Goal: Transaction & Acquisition: Book appointment/travel/reservation

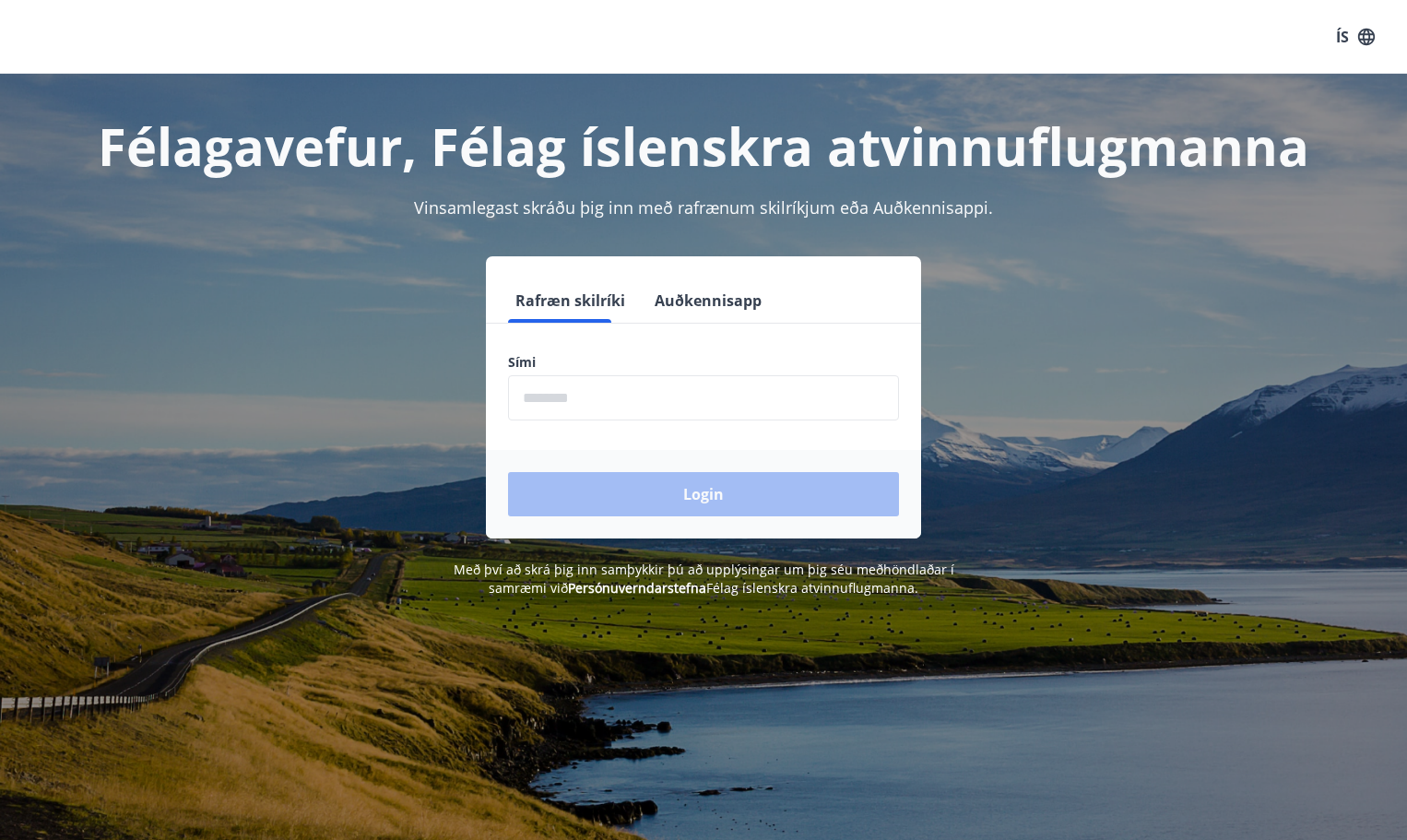
click at [546, 391] on input "phone" at bounding box center [703, 398] width 391 height 45
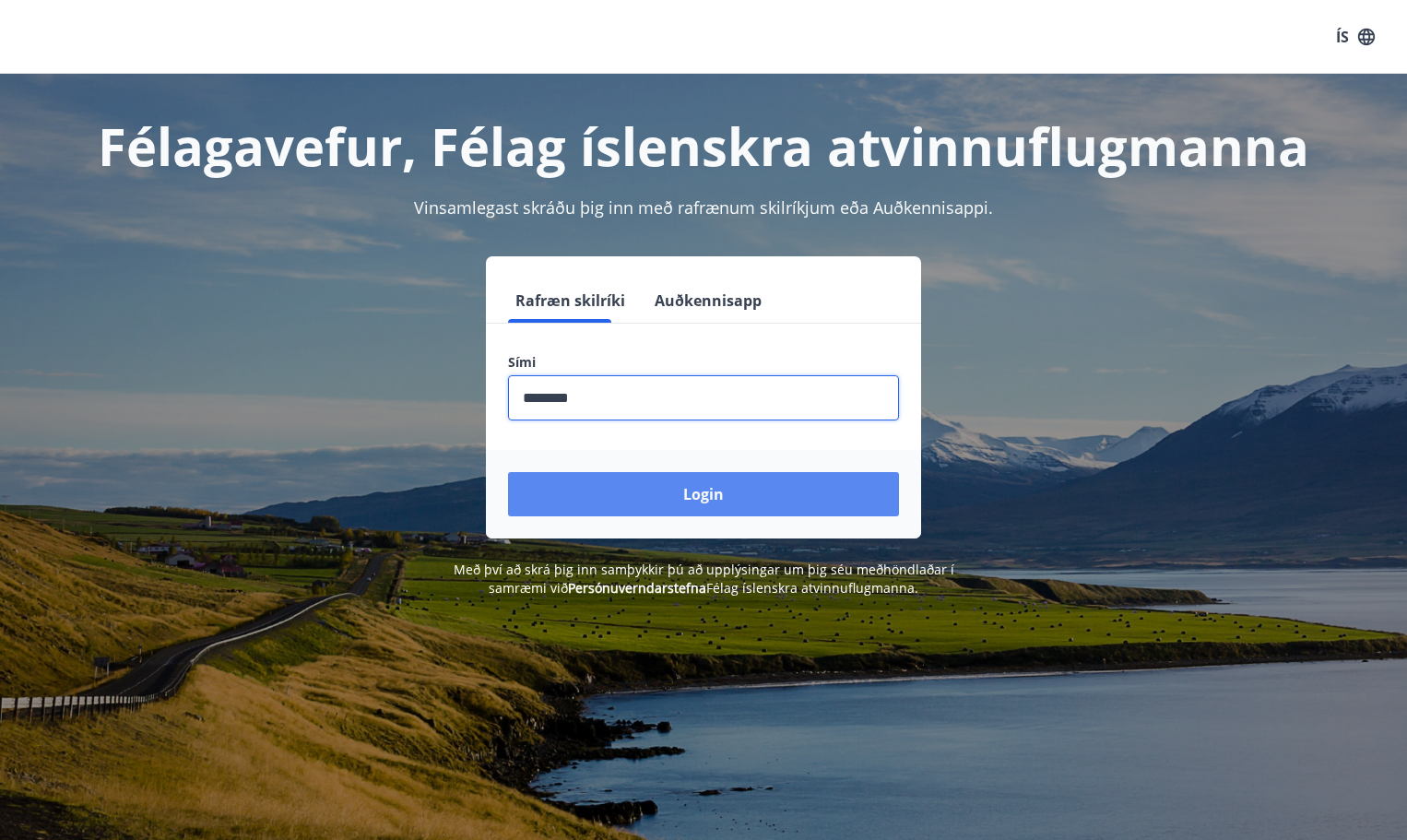
type input "********"
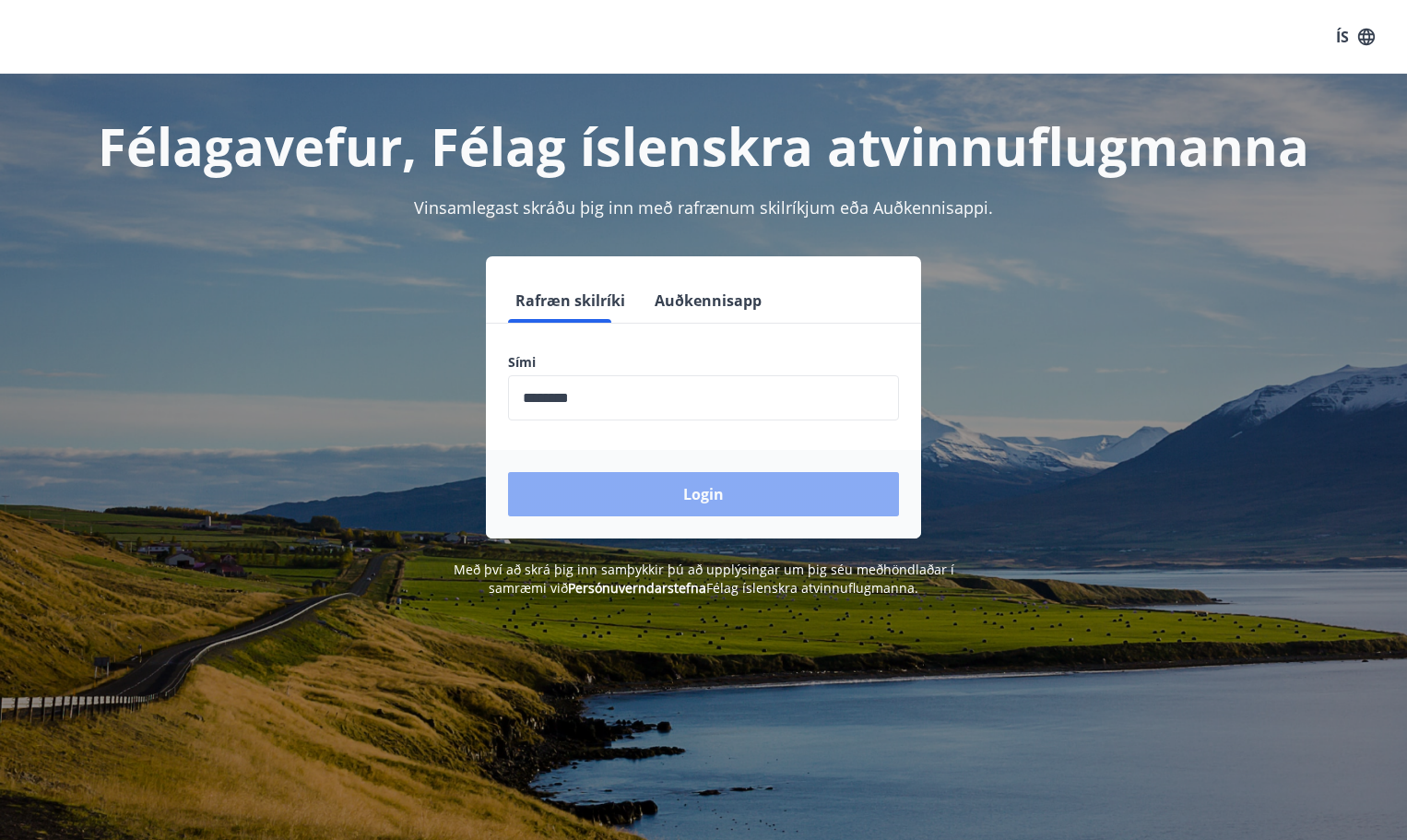
click at [686, 489] on button "Login" at bounding box center [703, 494] width 391 height 45
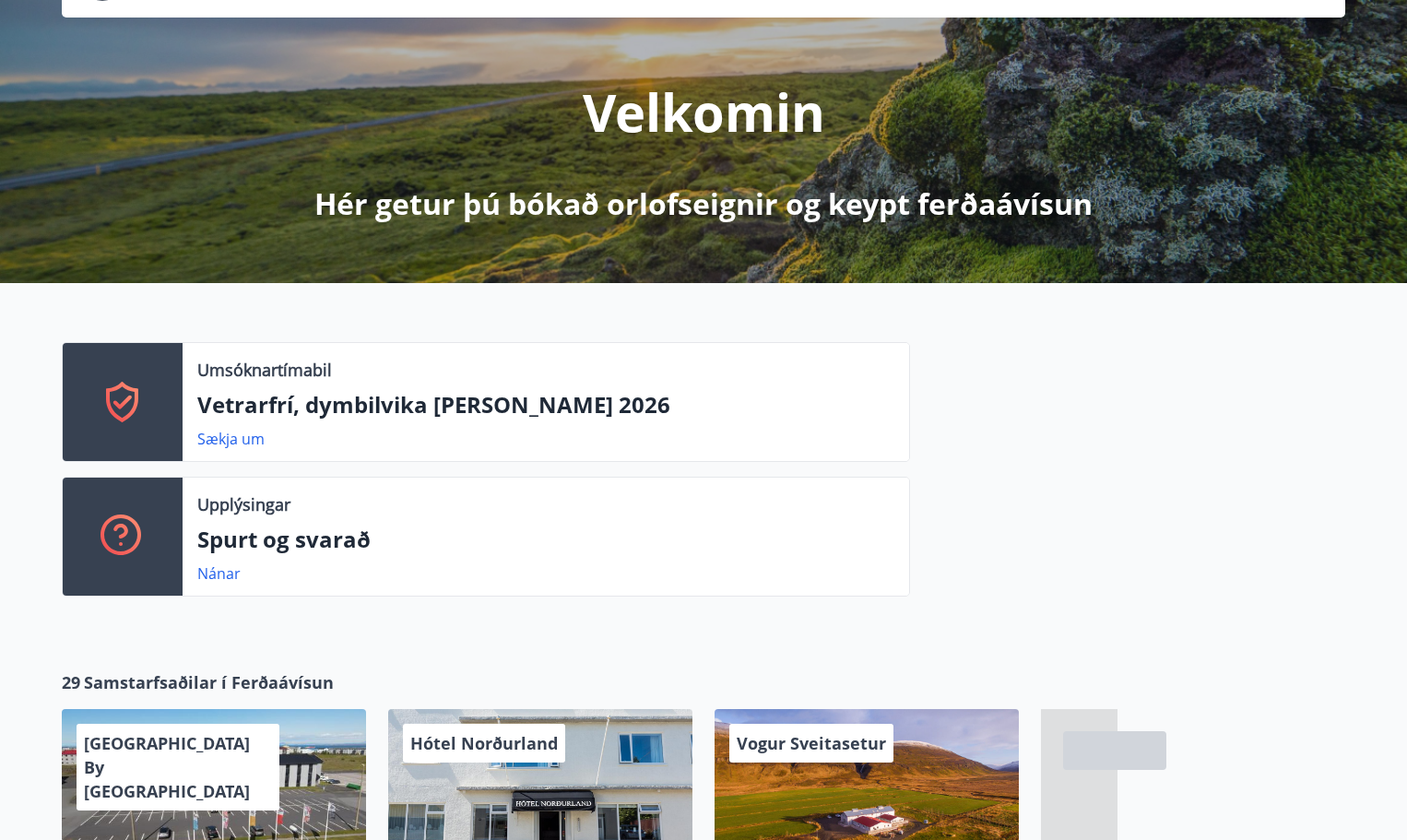
scroll to position [185, 0]
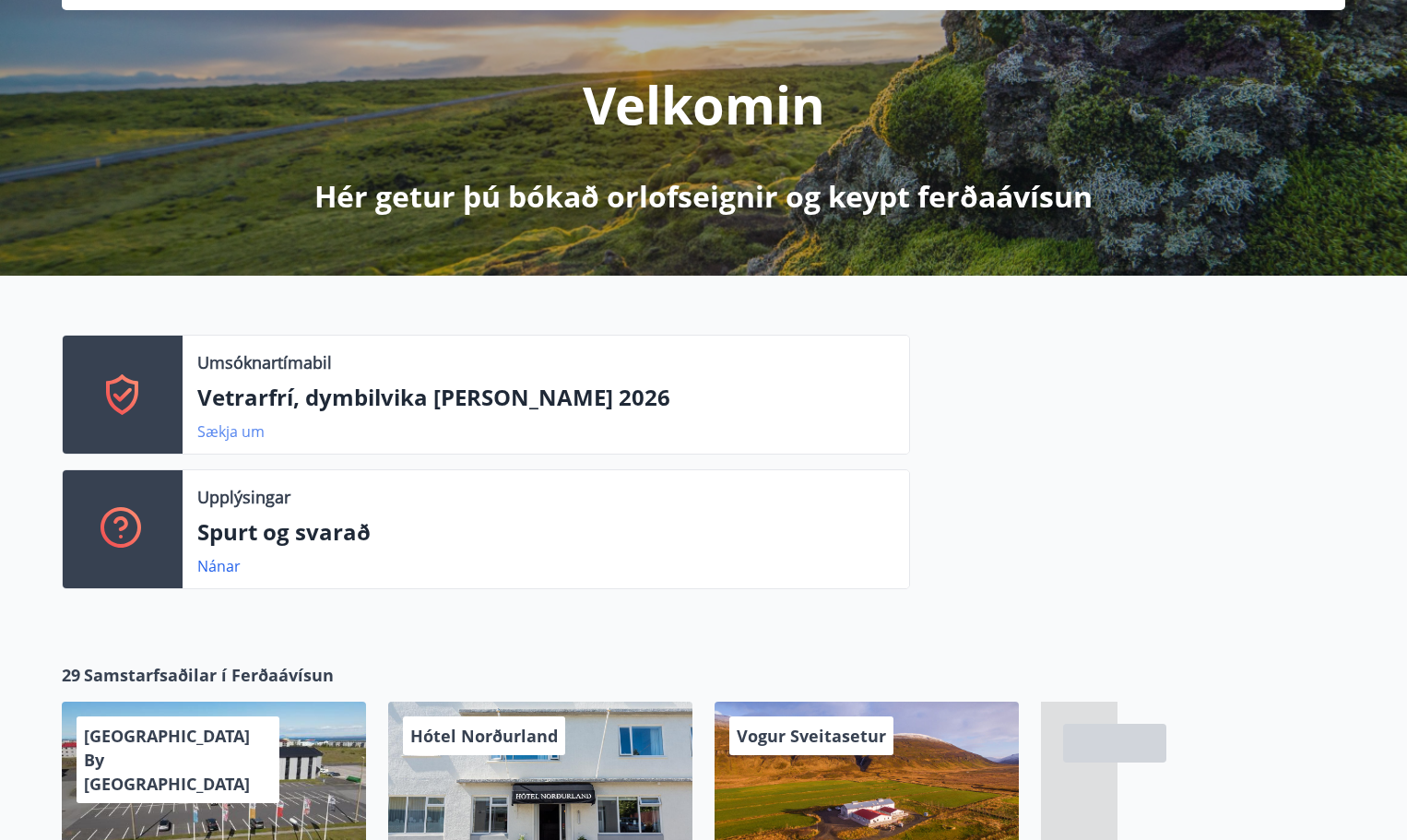
click at [232, 429] on link "Sækja um" at bounding box center [230, 431] width 67 height 20
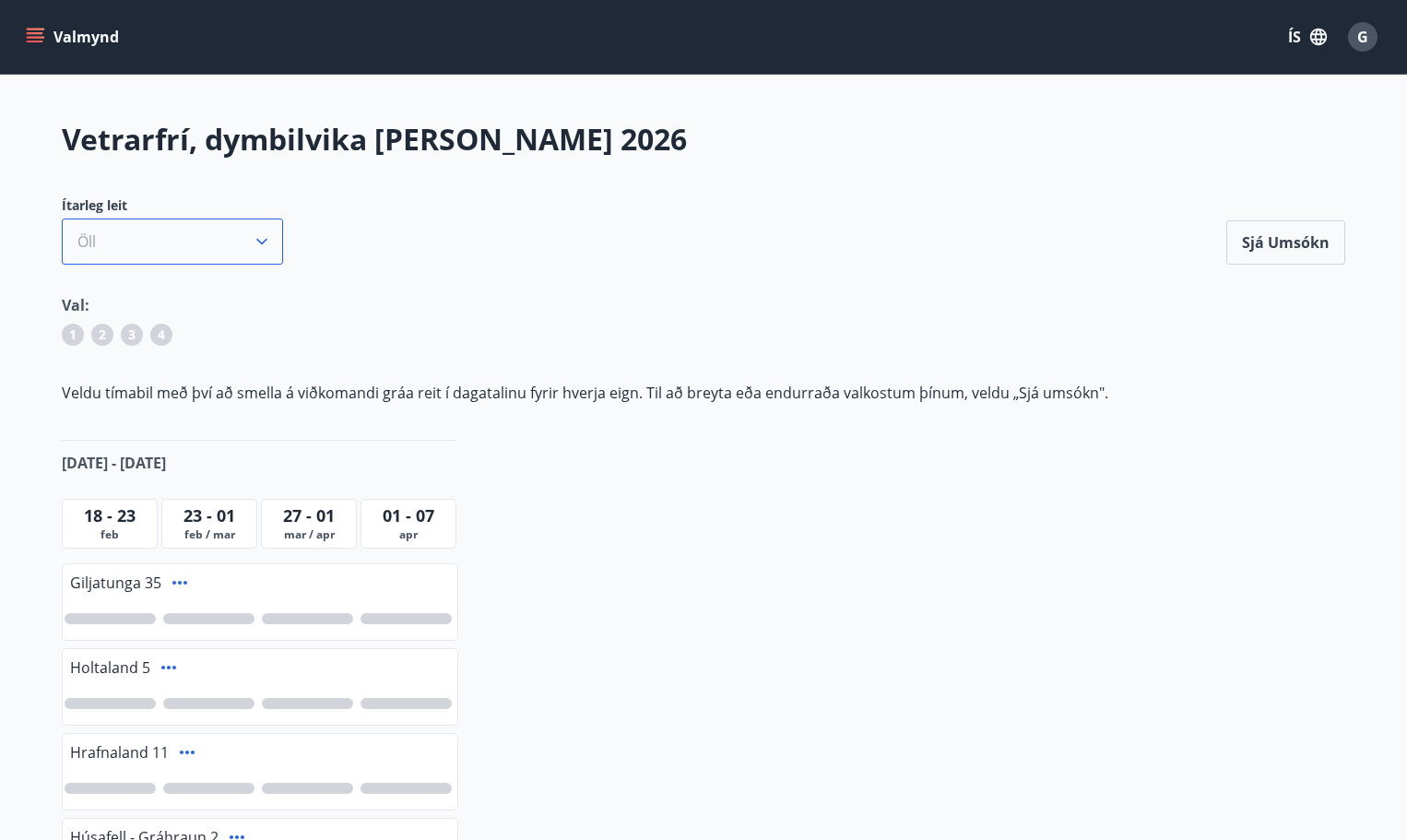
click at [141, 242] on button "Öll" at bounding box center [173, 241] width 222 height 46
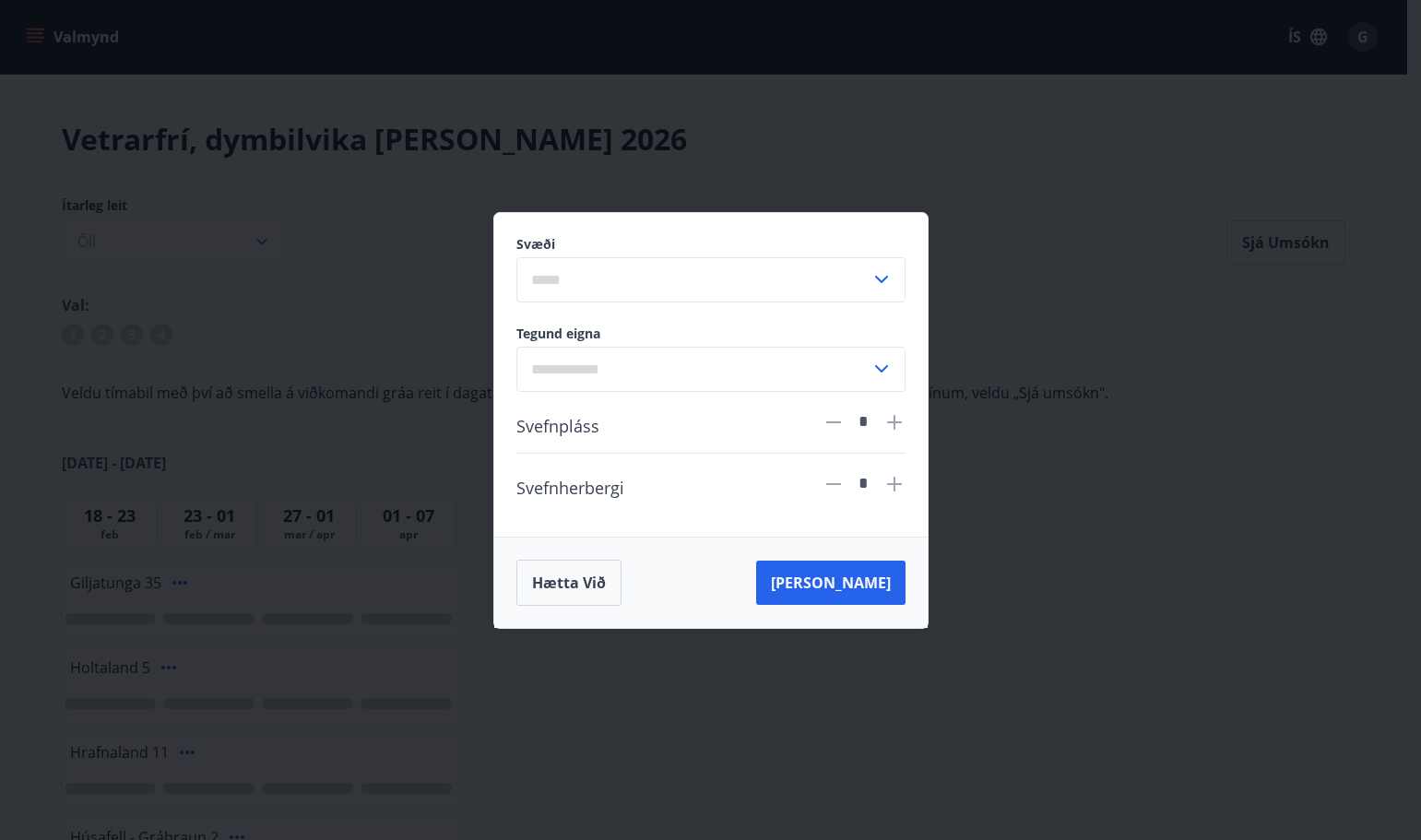
click at [879, 291] on div "​" at bounding box center [711, 280] width 389 height 45
click at [617, 494] on li "Norðurland" at bounding box center [711, 485] width 387 height 33
type input "**********"
click at [883, 366] on icon at bounding box center [881, 368] width 22 height 22
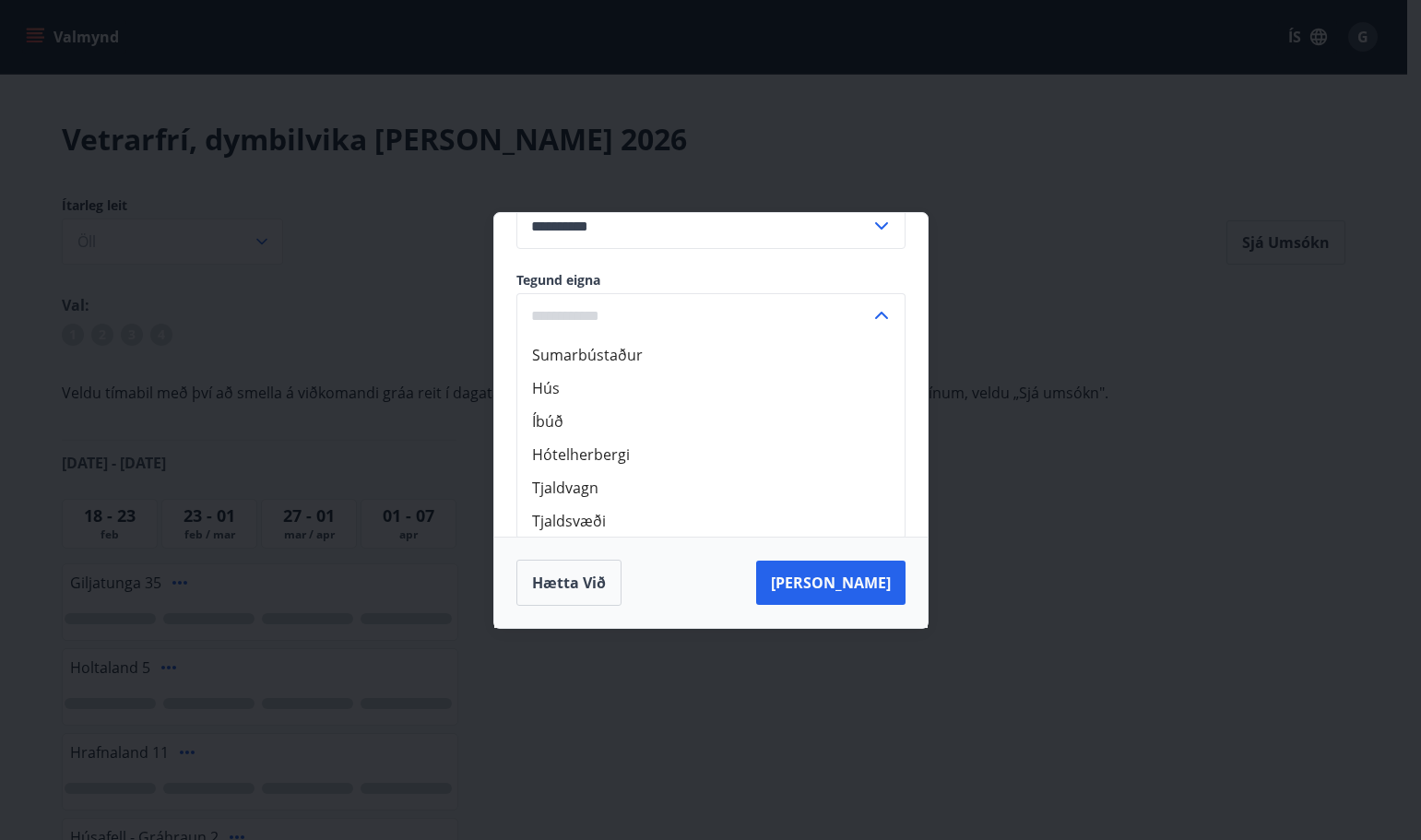
scroll to position [55, 0]
click at [612, 353] on li "Sumarbústaður" at bounding box center [711, 353] width 387 height 33
type input "**********"
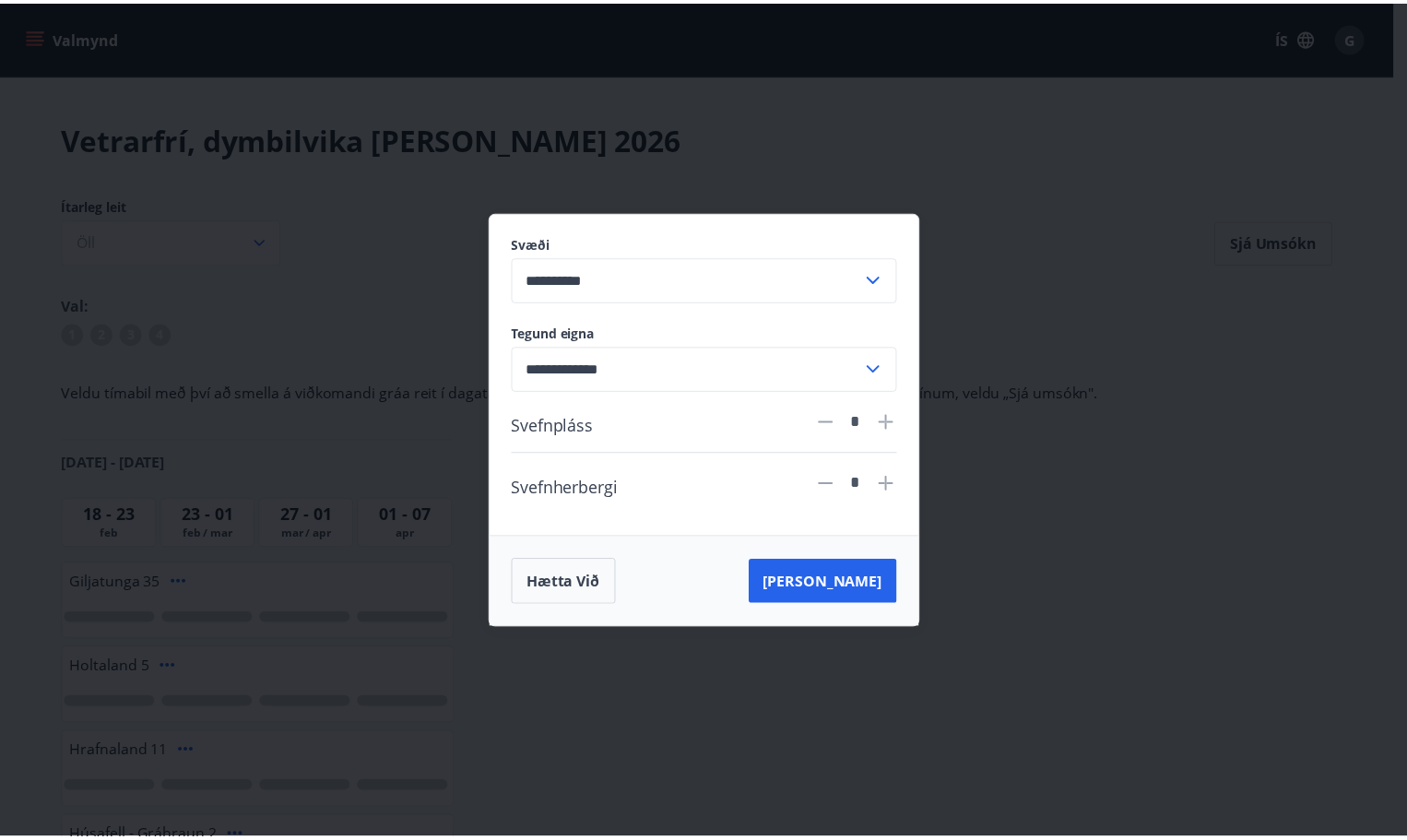
scroll to position [0, 0]
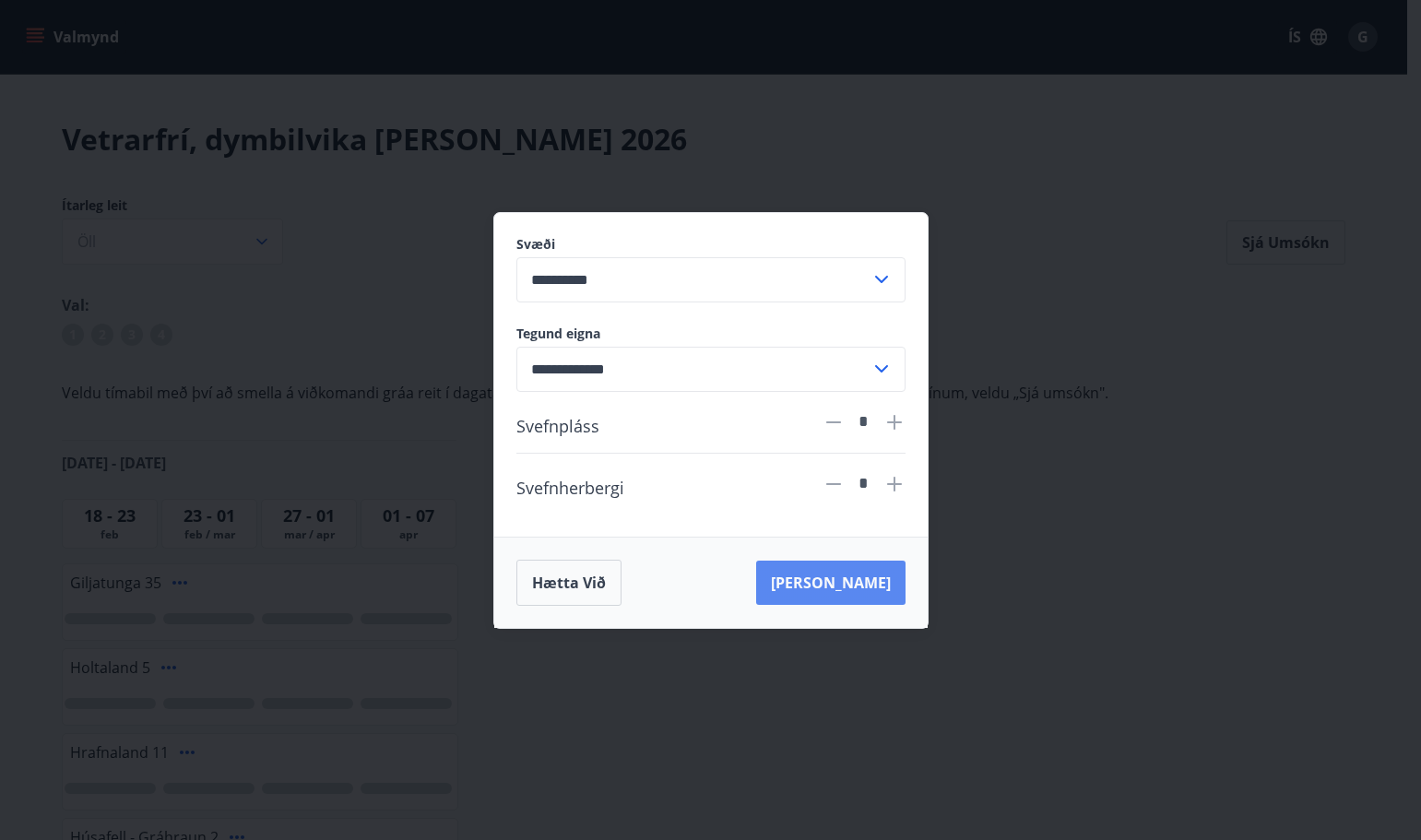
click at [876, 588] on button "Leita" at bounding box center [832, 583] width 150 height 45
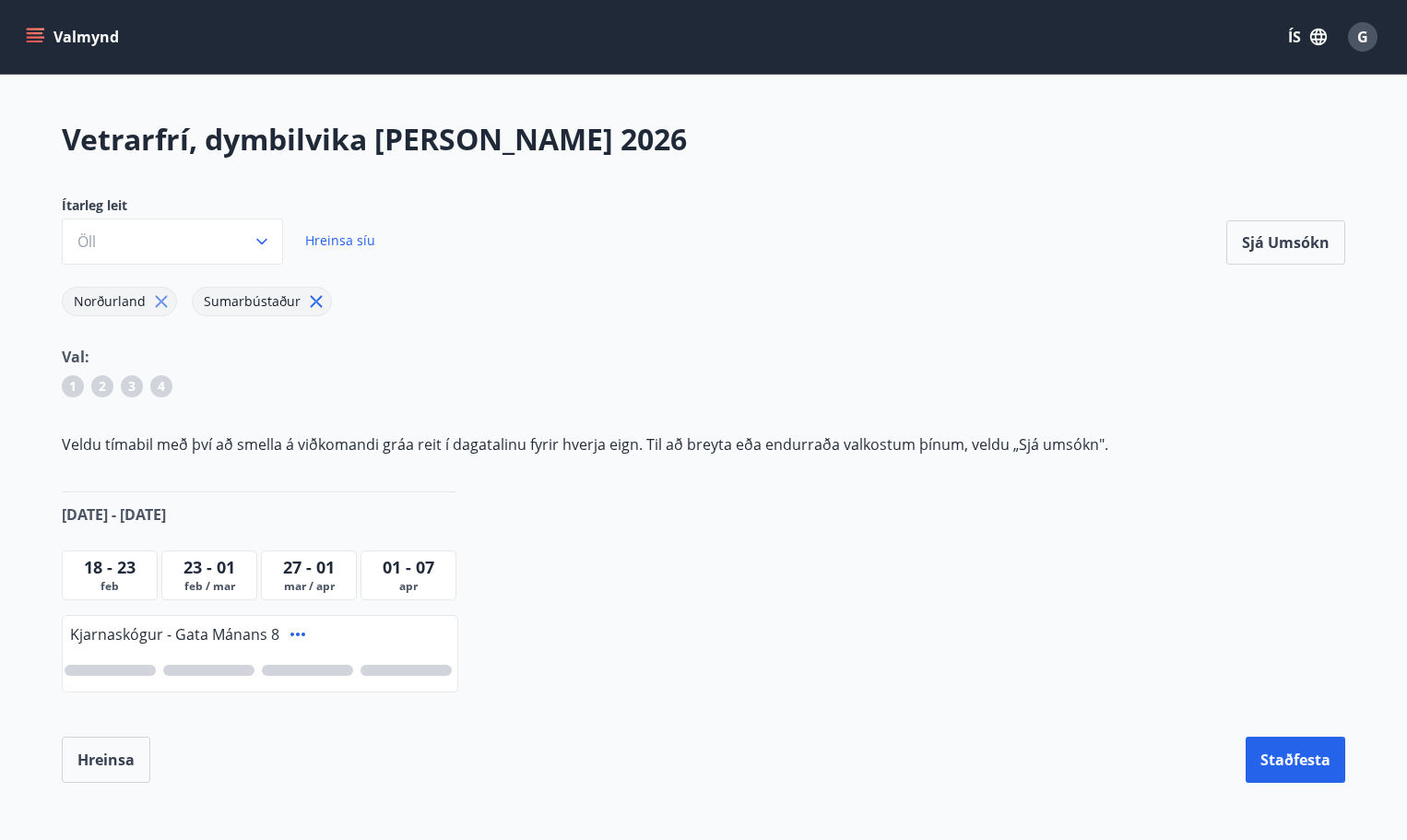
click at [307, 301] on icon at bounding box center [316, 301] width 20 height 20
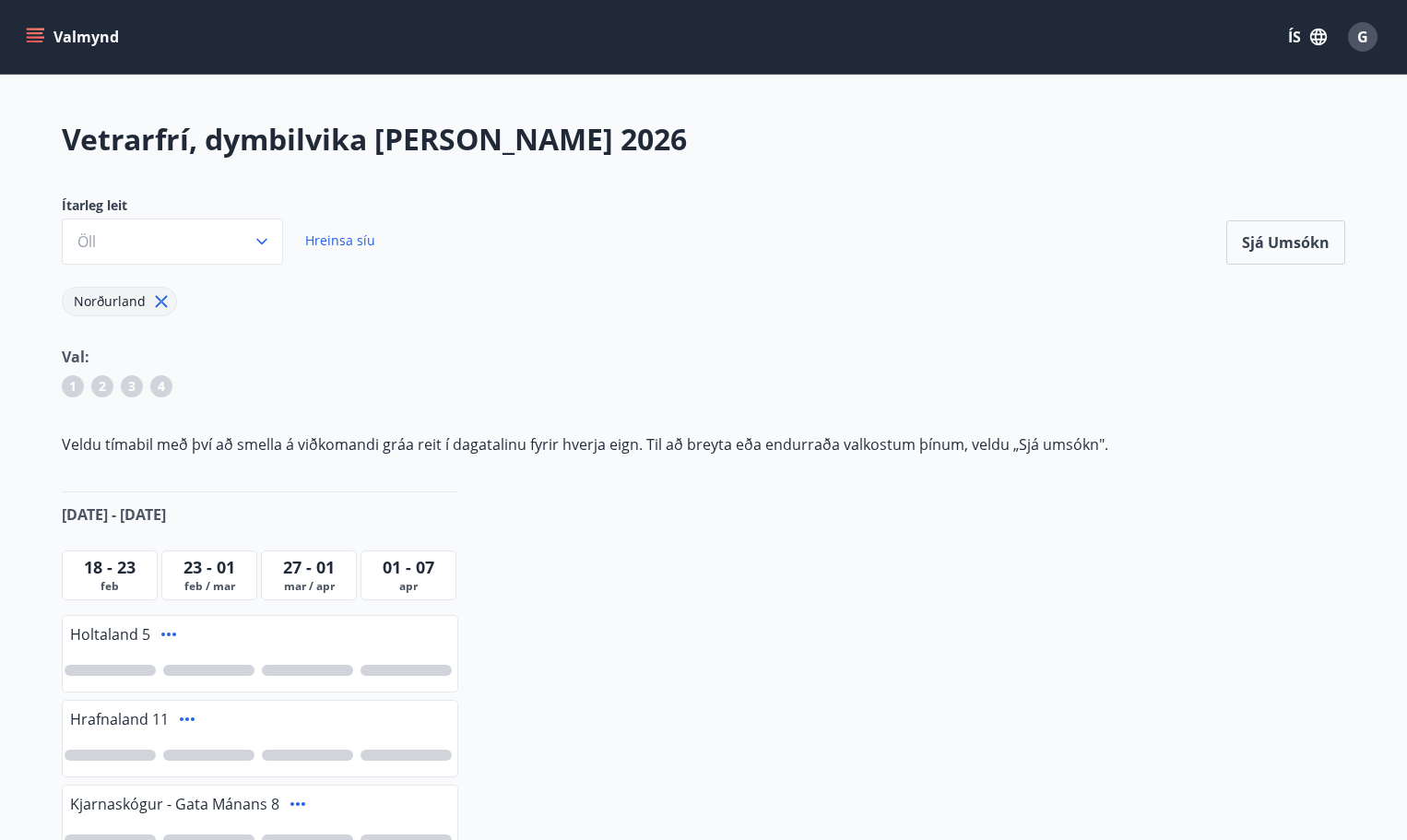
click at [161, 299] on icon at bounding box center [161, 301] width 12 height 12
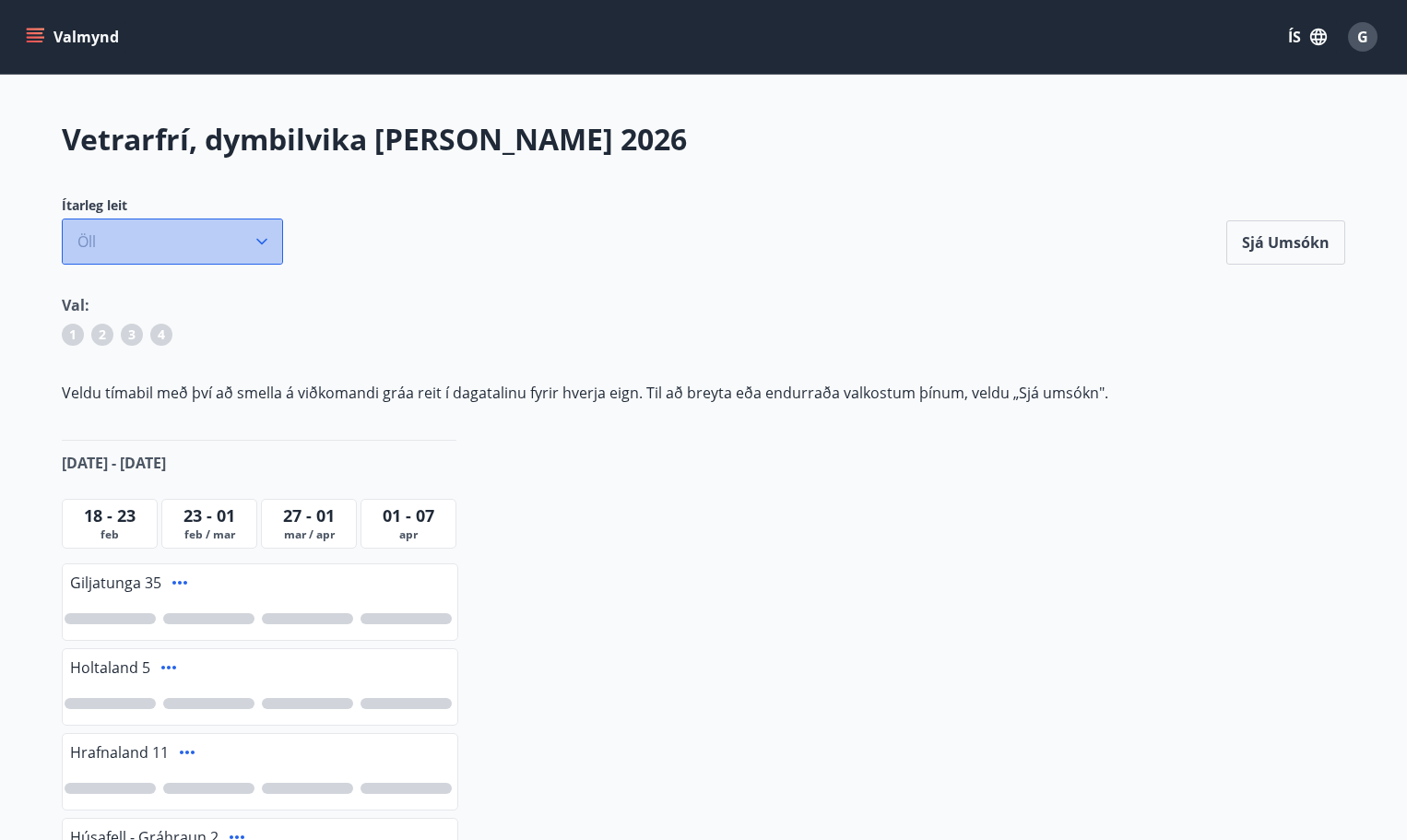
click at [248, 243] on button "Öll" at bounding box center [173, 241] width 222 height 46
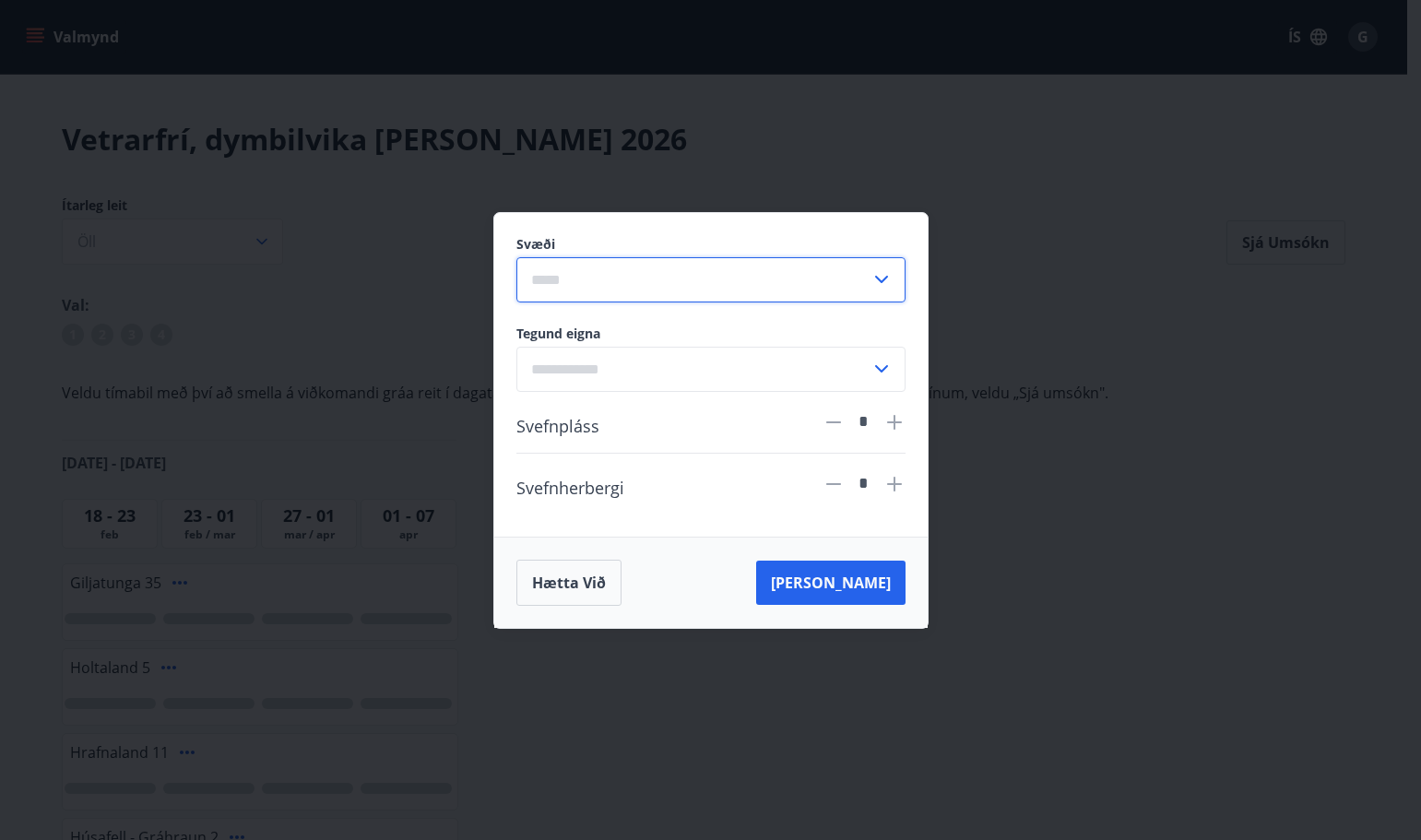
click at [661, 287] on input "text" at bounding box center [693, 280] width 354 height 45
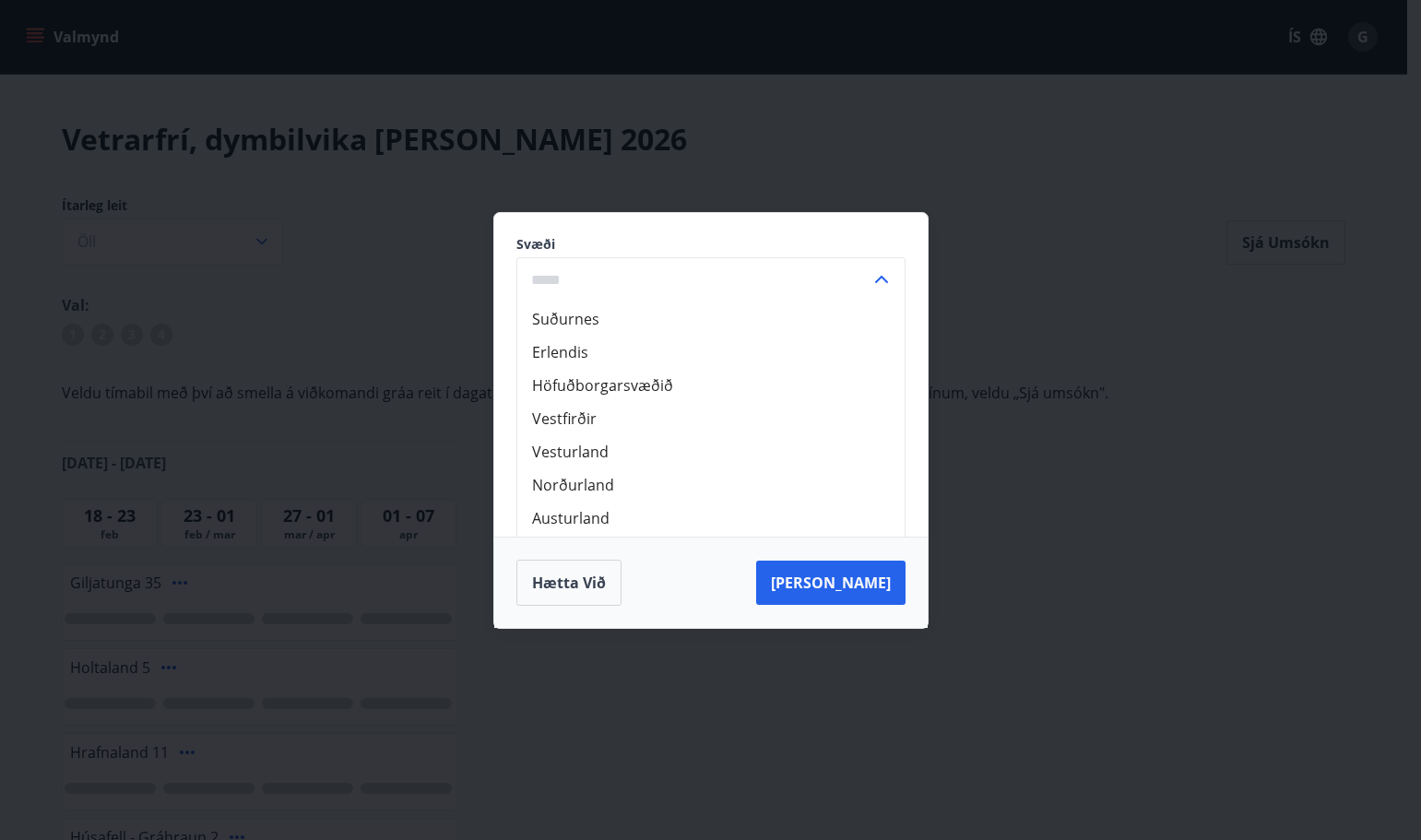
click at [586, 480] on li "Norðurland" at bounding box center [711, 485] width 387 height 33
type input "**********"
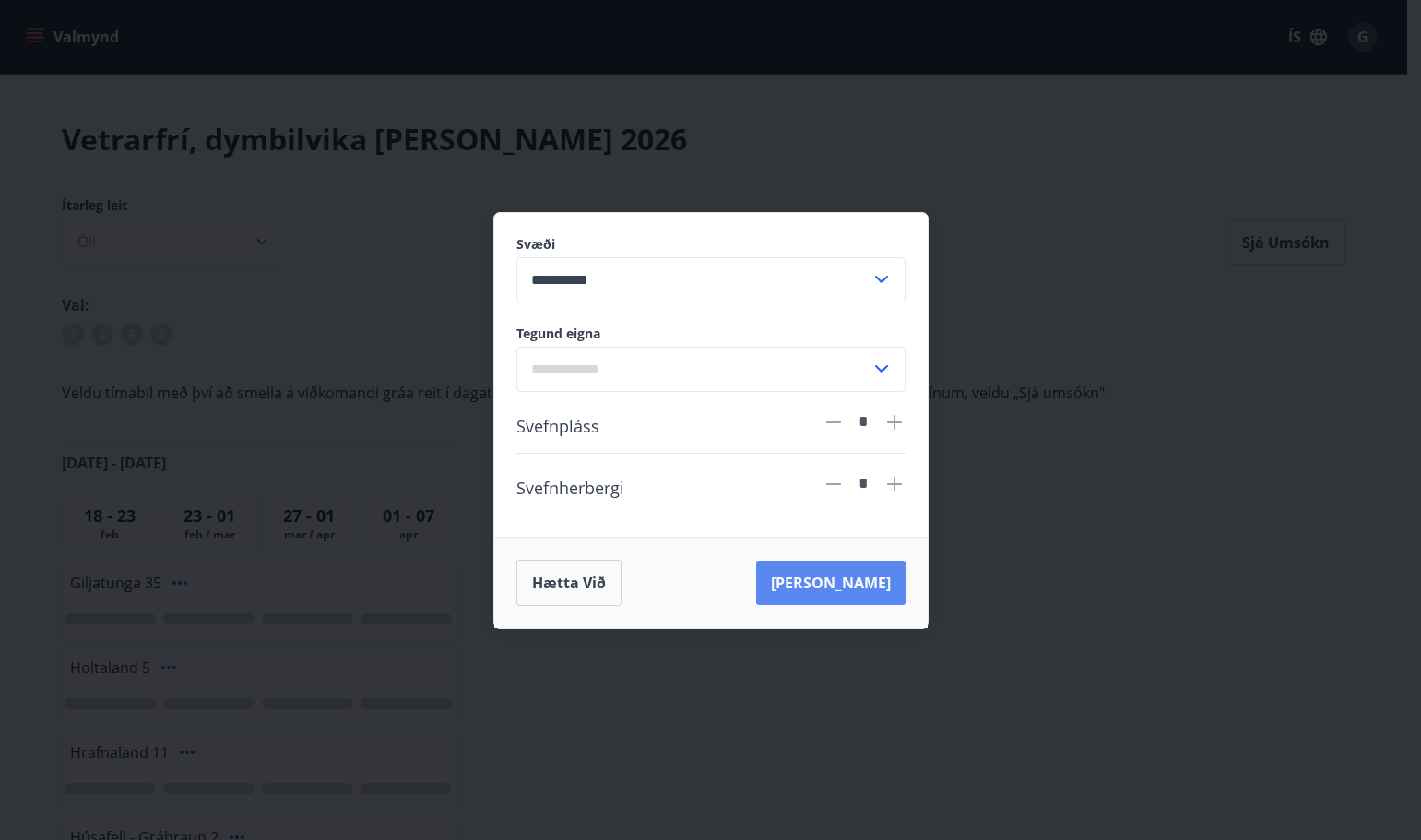
click at [869, 582] on button "Leita" at bounding box center [832, 583] width 150 height 45
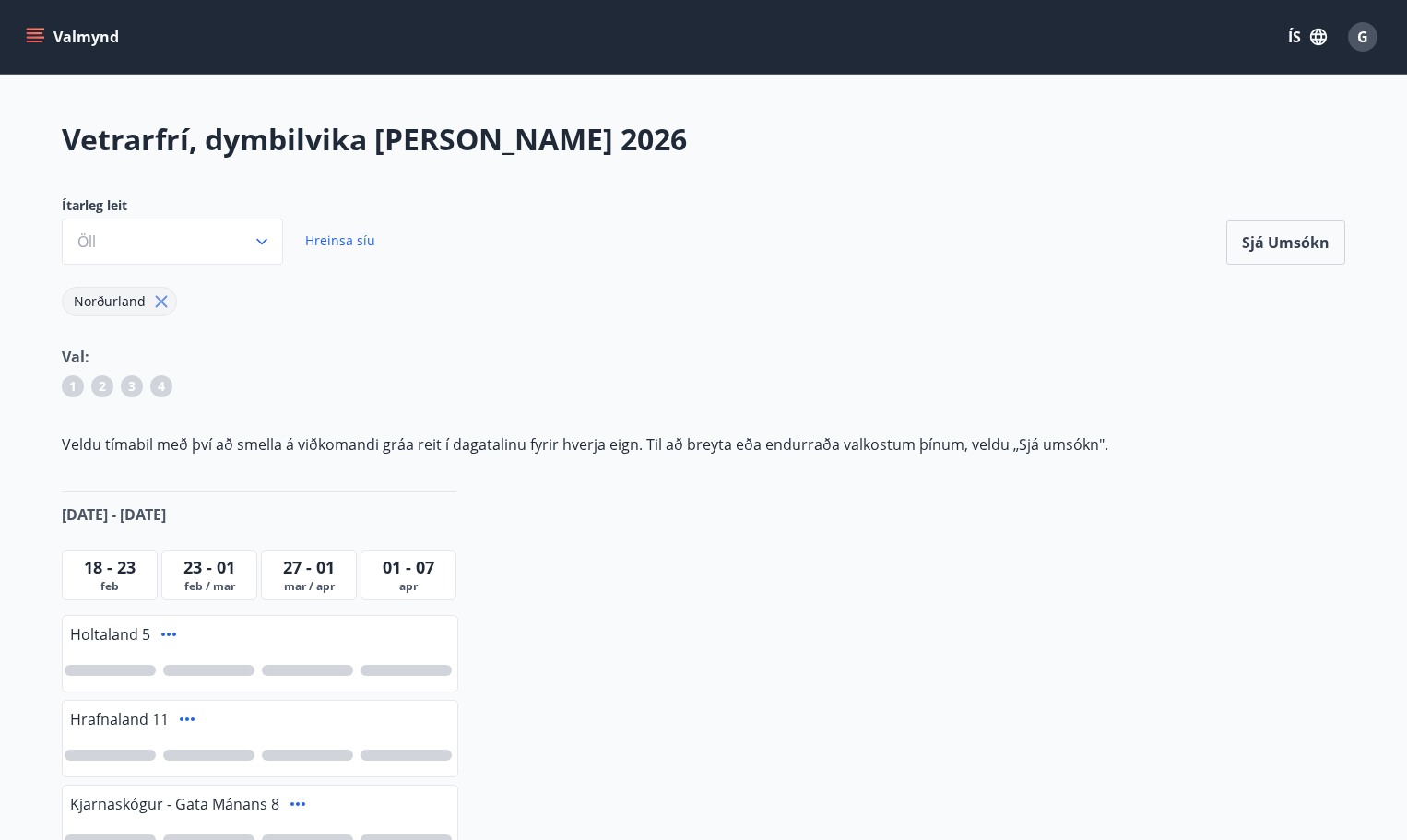
click at [212, 567] on span "23 - 01" at bounding box center [209, 567] width 52 height 22
click at [152, 303] on icon at bounding box center [161, 301] width 20 height 20
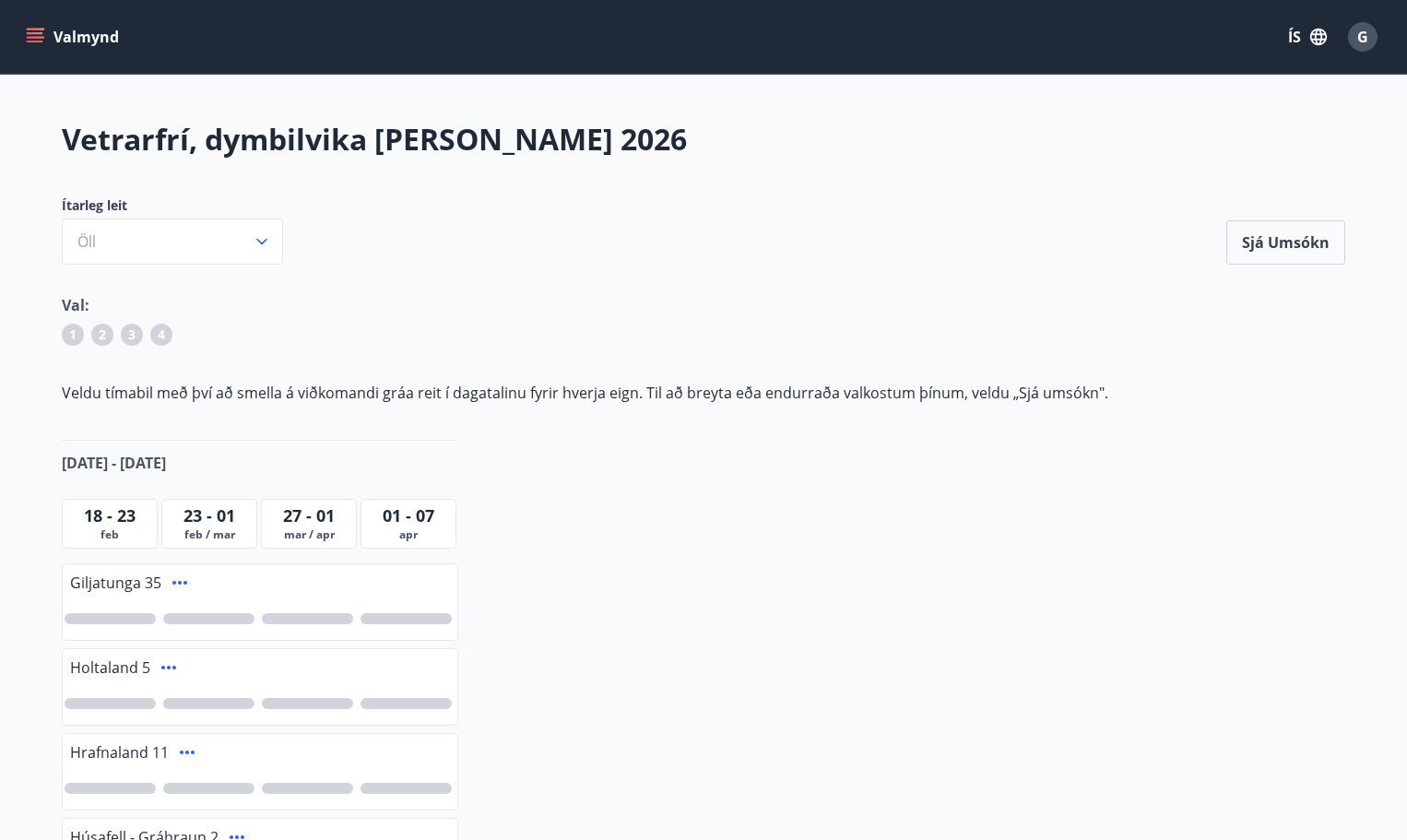
click at [29, 29] on icon "menu" at bounding box center [36, 29] width 20 height 2
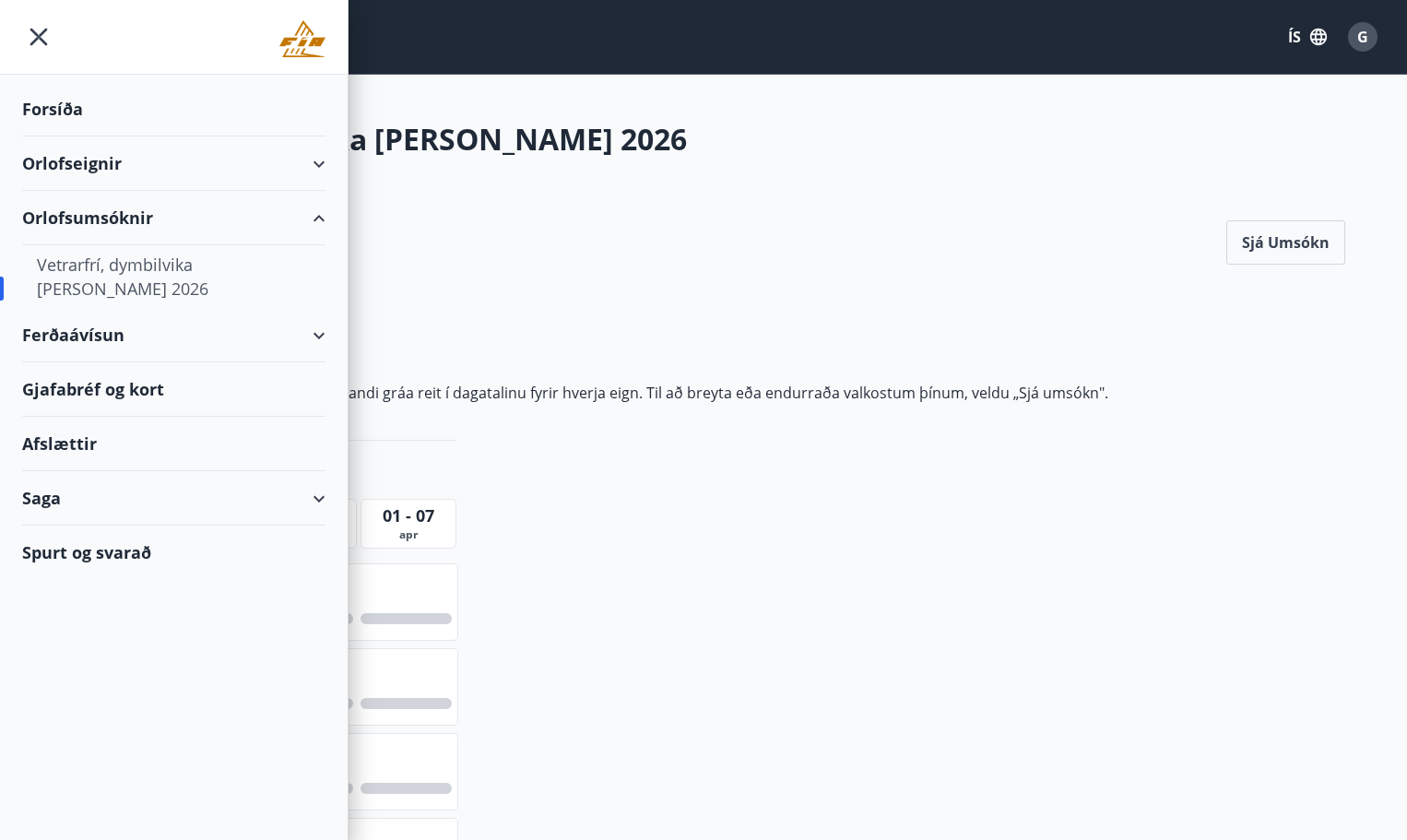
click at [104, 261] on div "Vetrarfrí, dymbilvika og páskar 2026" at bounding box center [174, 276] width 274 height 62
click at [45, 283] on div "Vetrarfrí, dymbilvika og páskar 2026" at bounding box center [174, 276] width 274 height 62
click at [151, 261] on div "Vetrarfrí, dymbilvika og páskar 2026" at bounding box center [174, 276] width 274 height 62
click at [444, 227] on div "Ítarleg leit Öll Sjá umsókn" at bounding box center [704, 230] width 1284 height 68
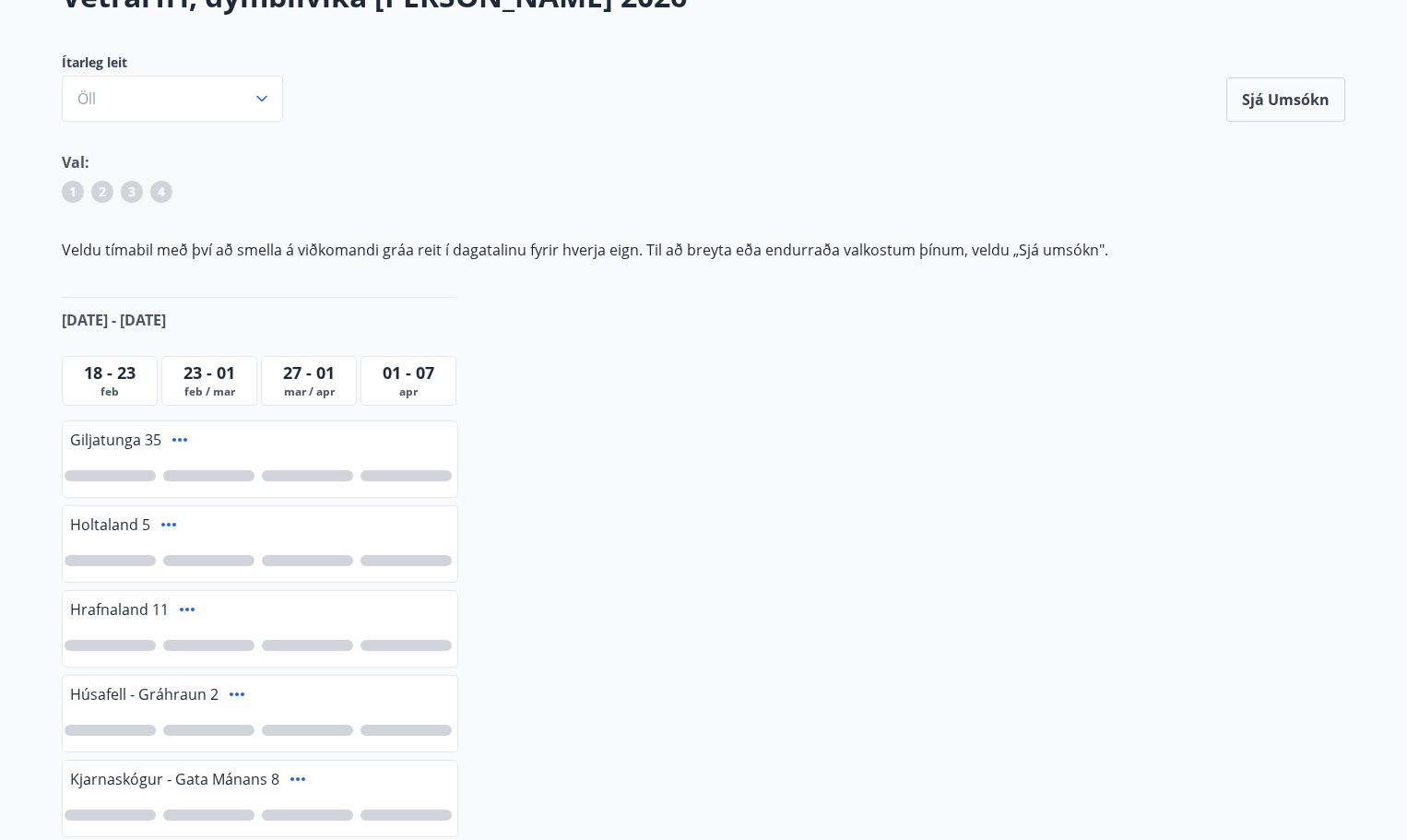
scroll to position [175, 0]
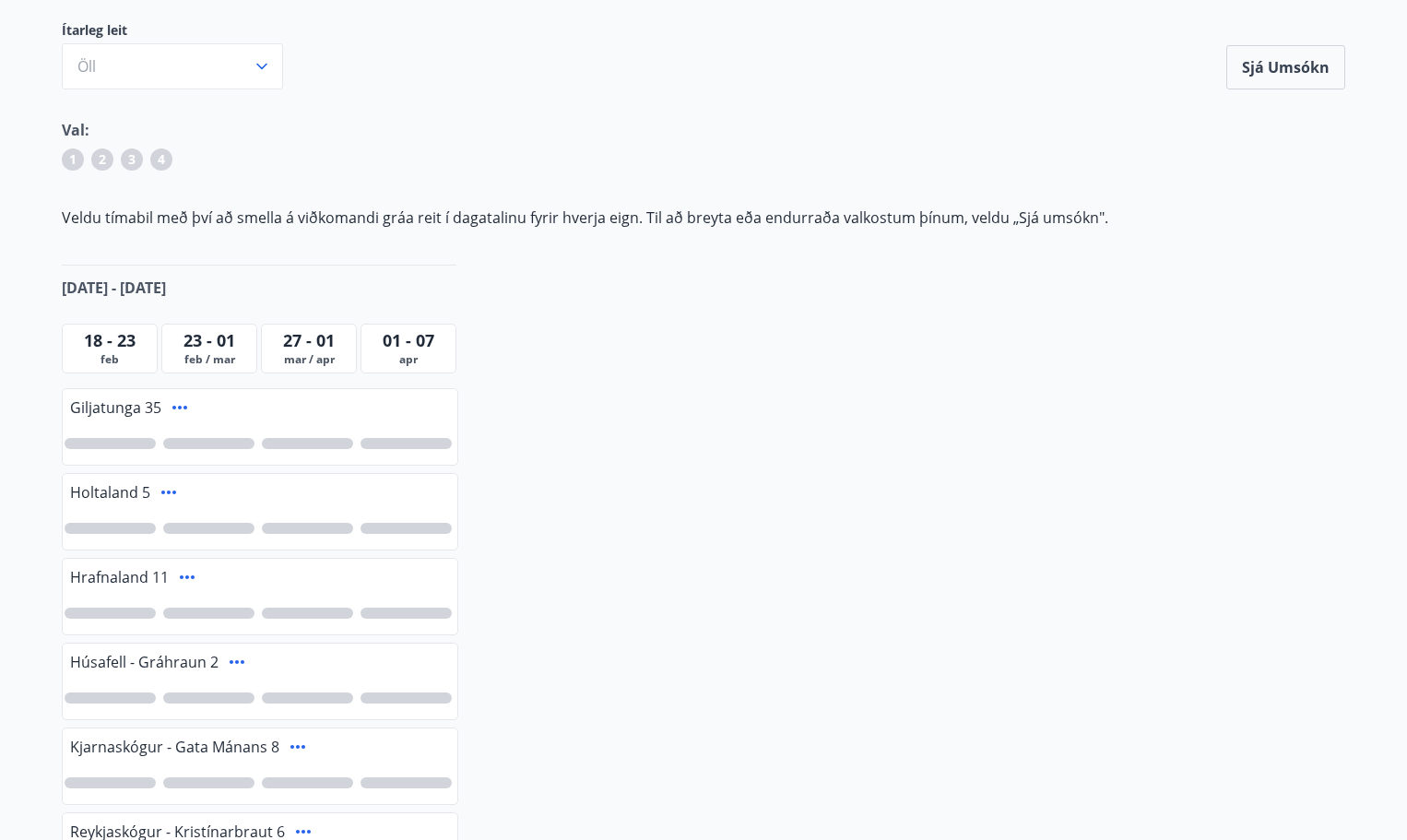
click at [201, 353] on span "feb / mar" at bounding box center [209, 359] width 87 height 15
click at [132, 343] on span "18 - 23" at bounding box center [109, 340] width 52 height 22
click at [223, 340] on span "23 - 01" at bounding box center [209, 340] width 52 height 22
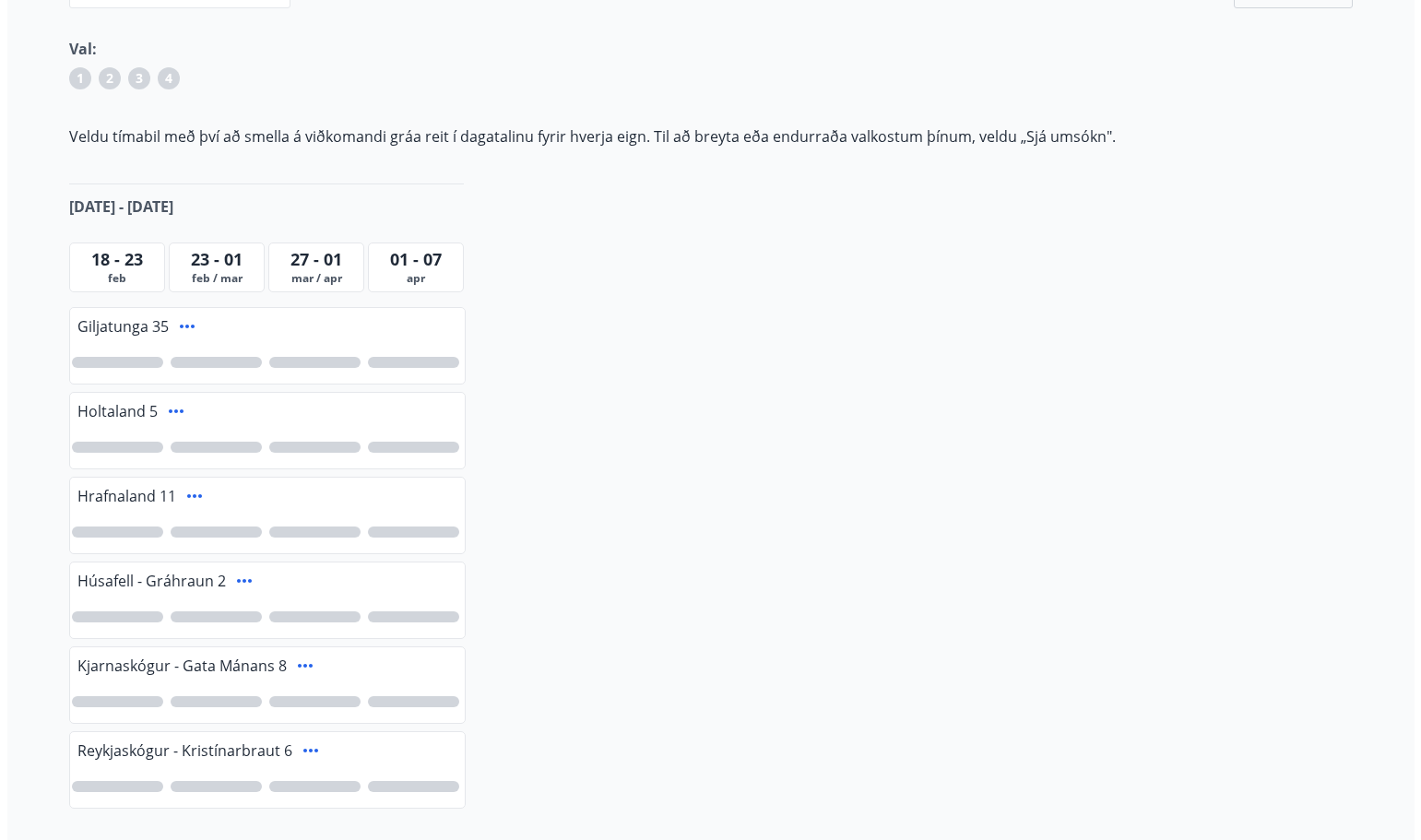
scroll to position [276, 0]
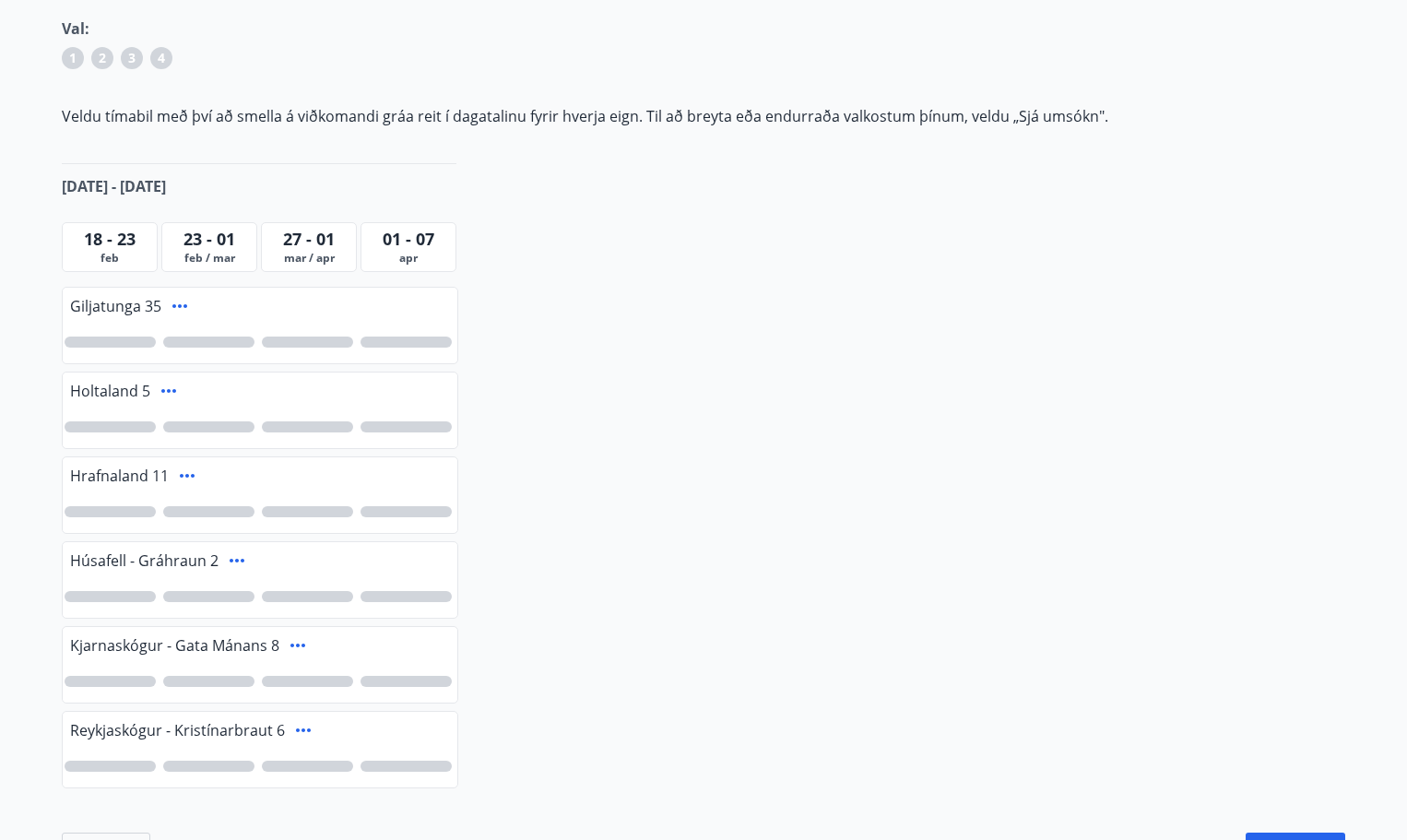
click at [187, 242] on span "23 - 01" at bounding box center [209, 238] width 52 height 22
click at [114, 236] on span "18 - 23" at bounding box center [109, 238] width 52 height 22
click at [177, 239] on div "23 - 01" at bounding box center [209, 238] width 87 height 24
click at [283, 248] on span "27 - 01" at bounding box center [308, 238] width 52 height 22
click at [429, 259] on span "apr" at bounding box center [407, 258] width 87 height 15
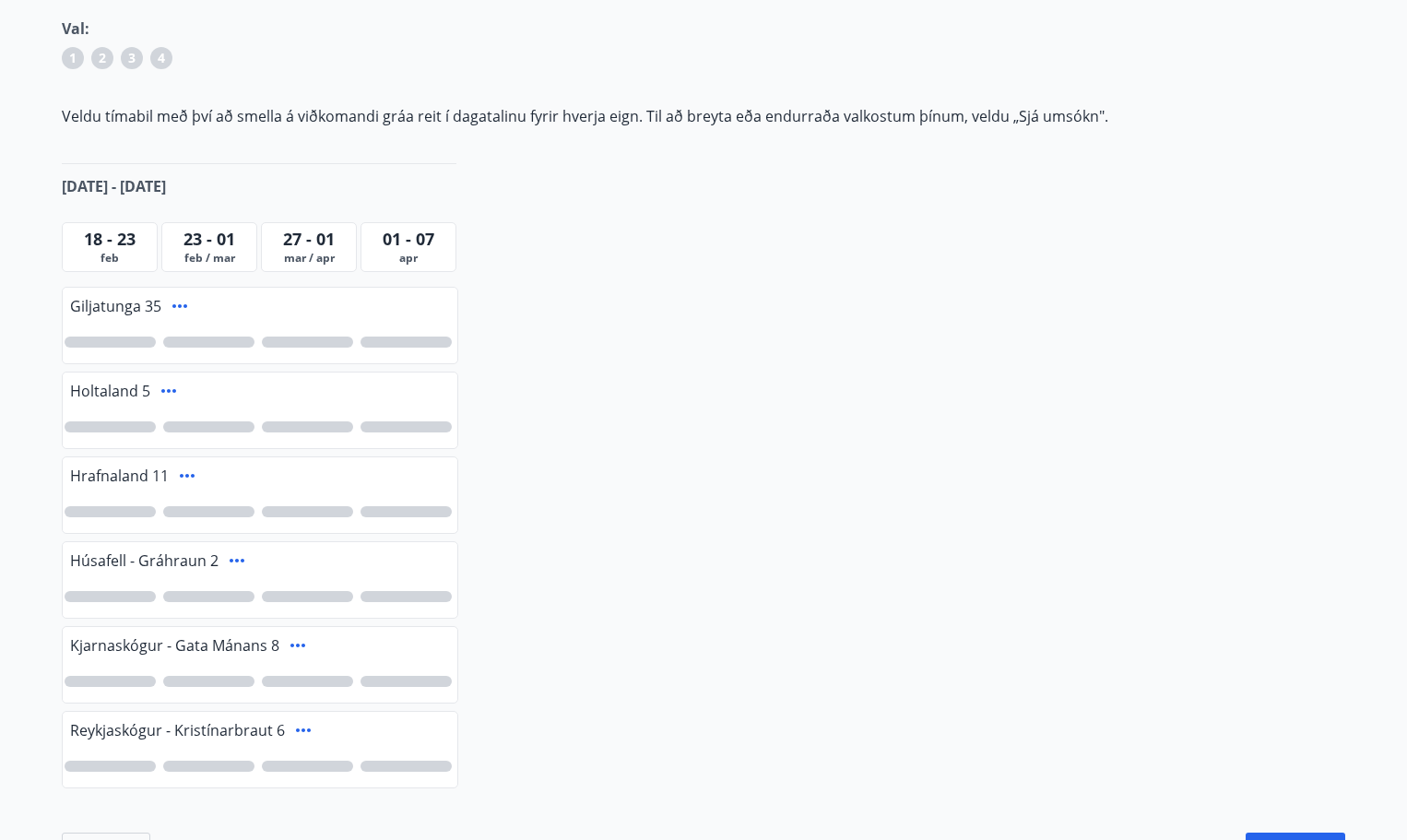
click at [174, 241] on div "23 - 01" at bounding box center [209, 238] width 87 height 24
click at [144, 471] on span "Hrafnaland 11" at bounding box center [119, 475] width 98 height 20
click at [185, 472] on icon at bounding box center [187, 475] width 22 height 22
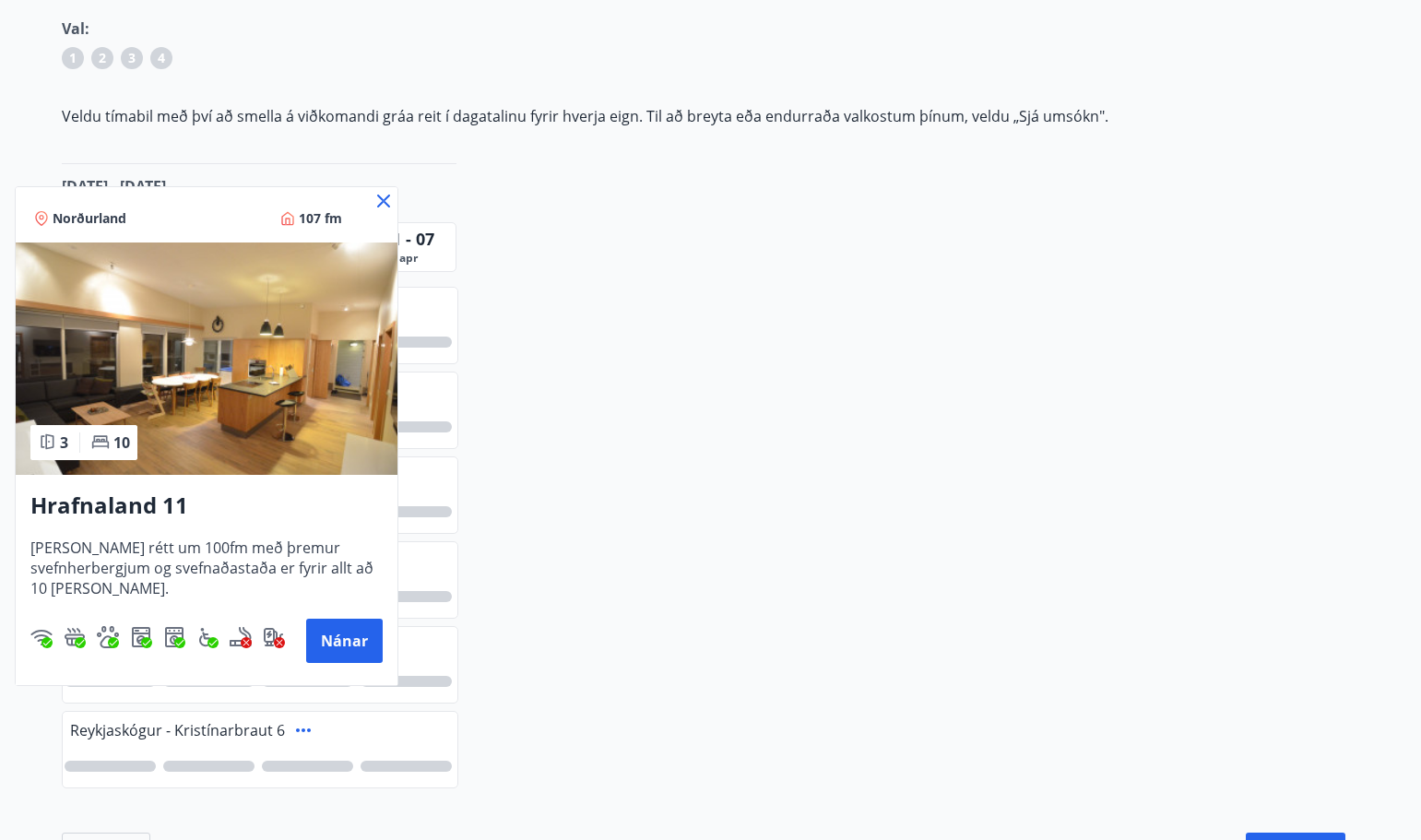
click at [372, 191] on div "Norðurland 107 fm" at bounding box center [206, 214] width 382 height 55
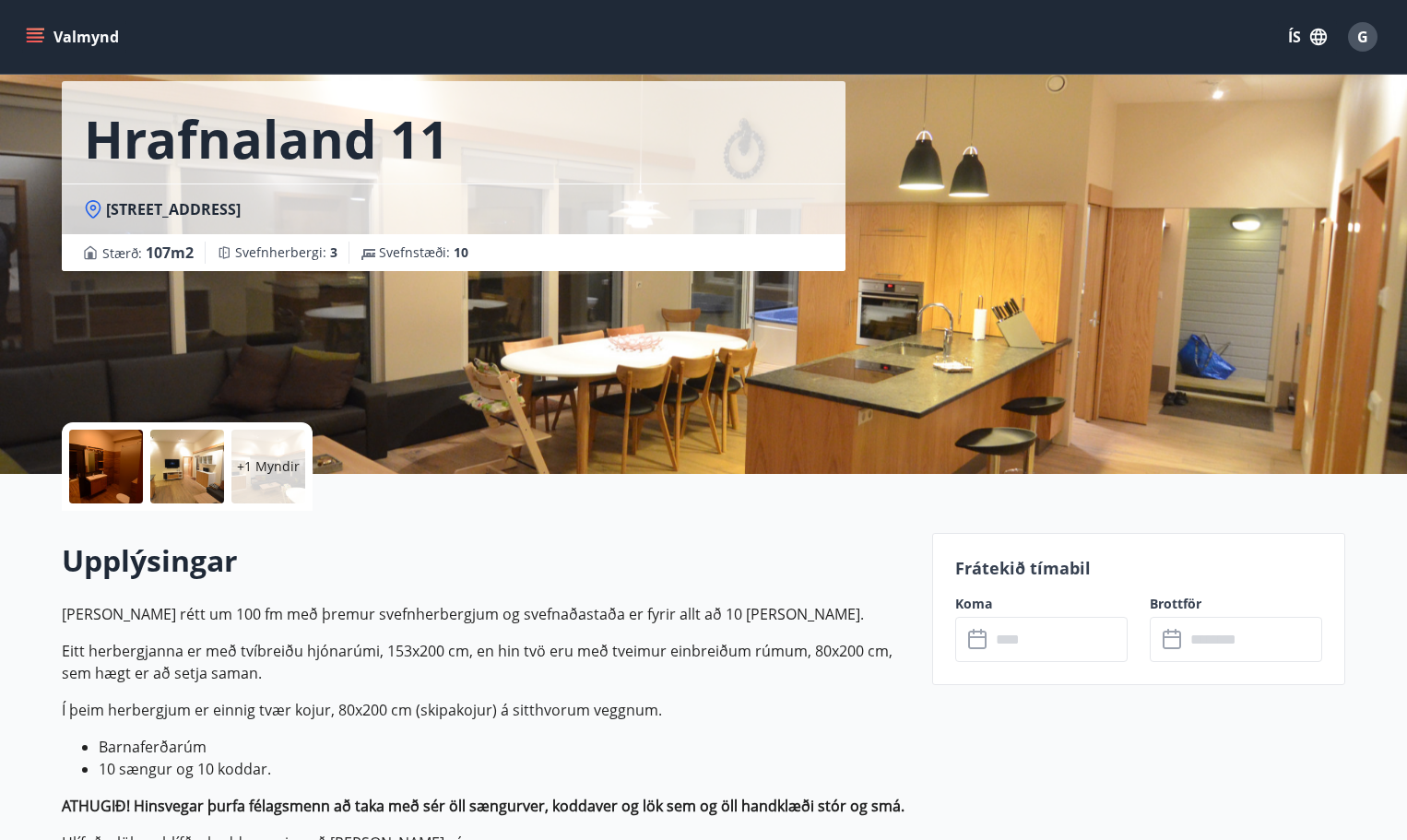
scroll to position [24, 0]
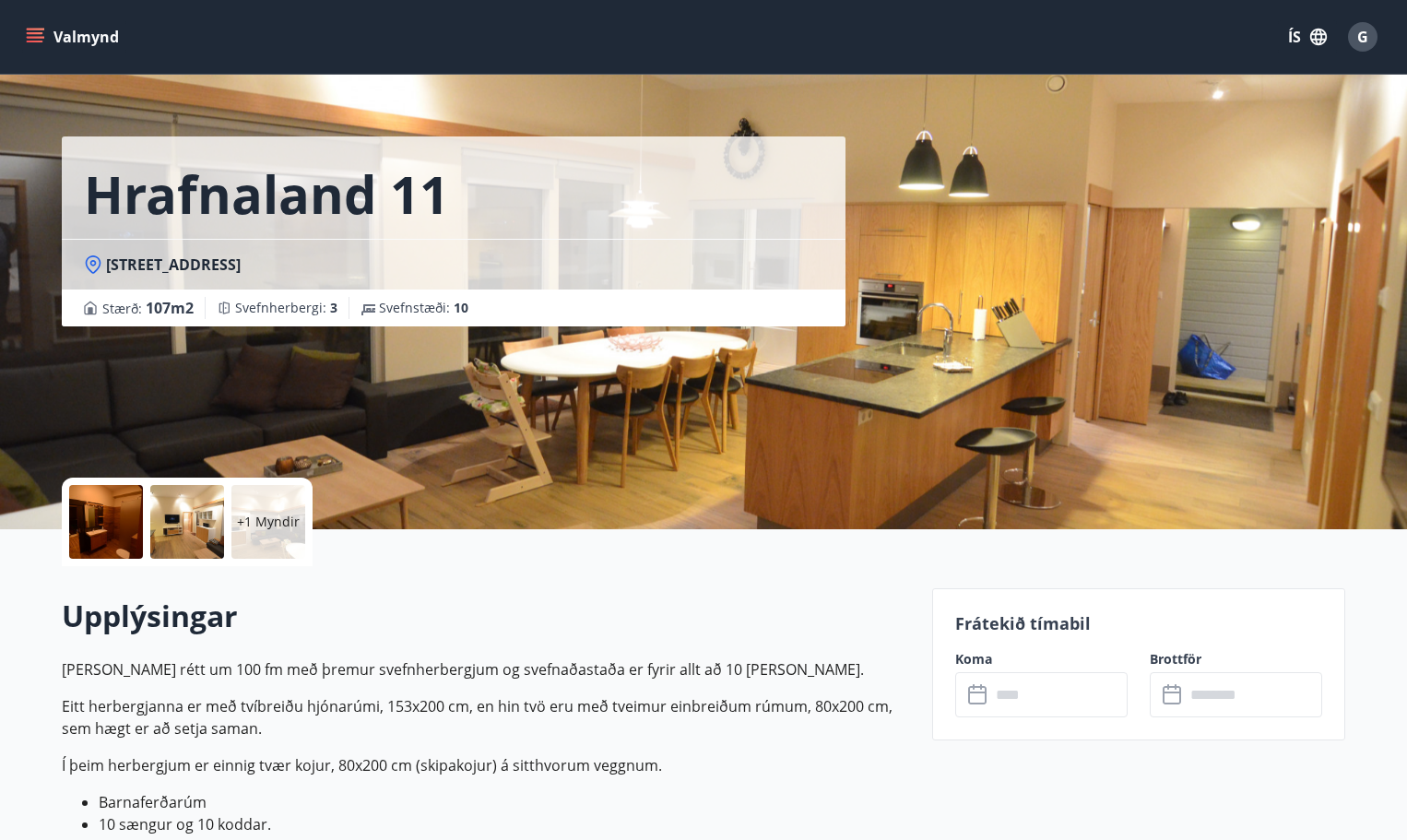
click at [40, 36] on icon "menu" at bounding box center [35, 36] width 18 height 18
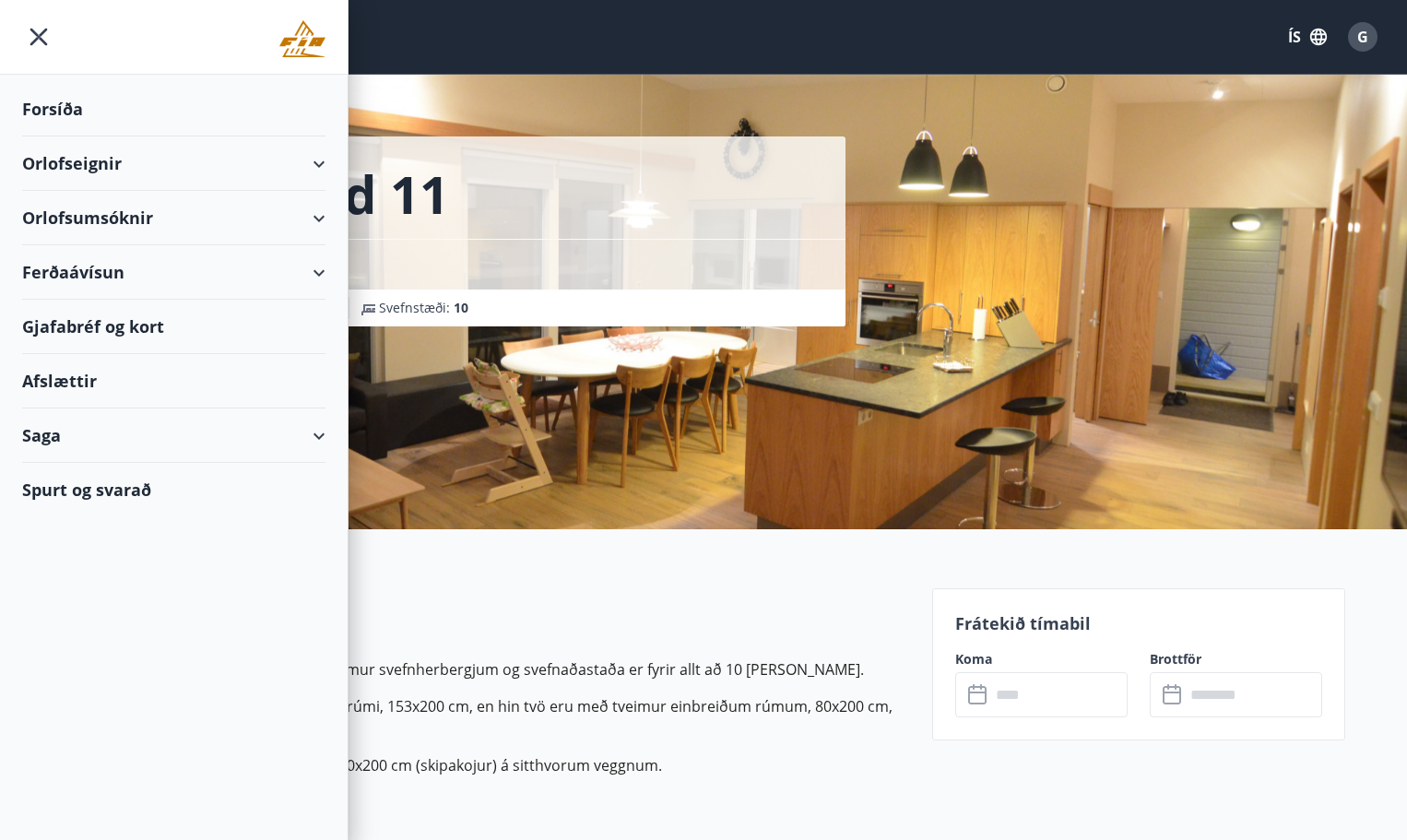
click at [81, 224] on div "Orlofsumsóknir" at bounding box center [174, 218] width 303 height 54
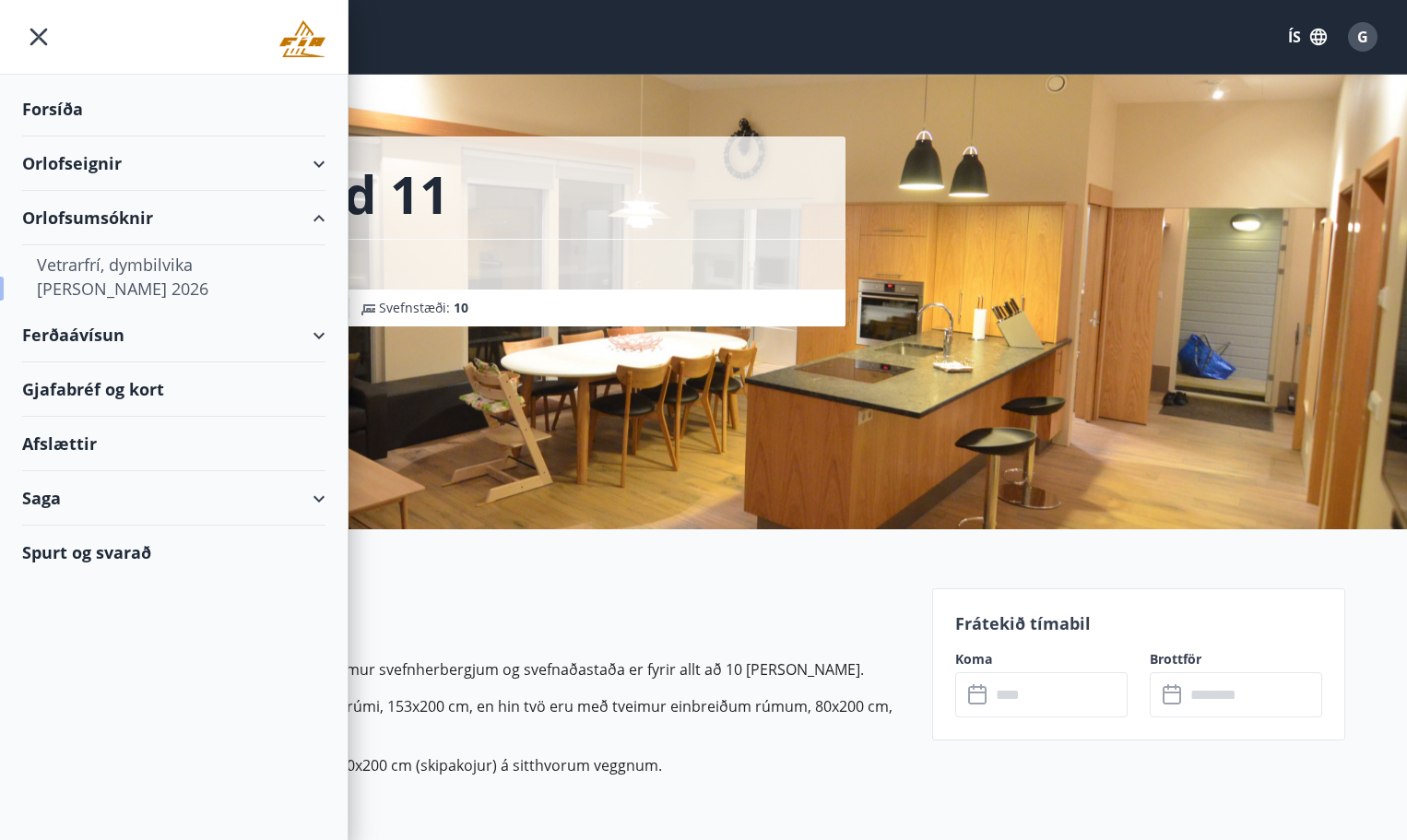
click at [112, 260] on div "Vetrarfrí, dymbilvika og páskar 2026" at bounding box center [174, 276] width 274 height 62
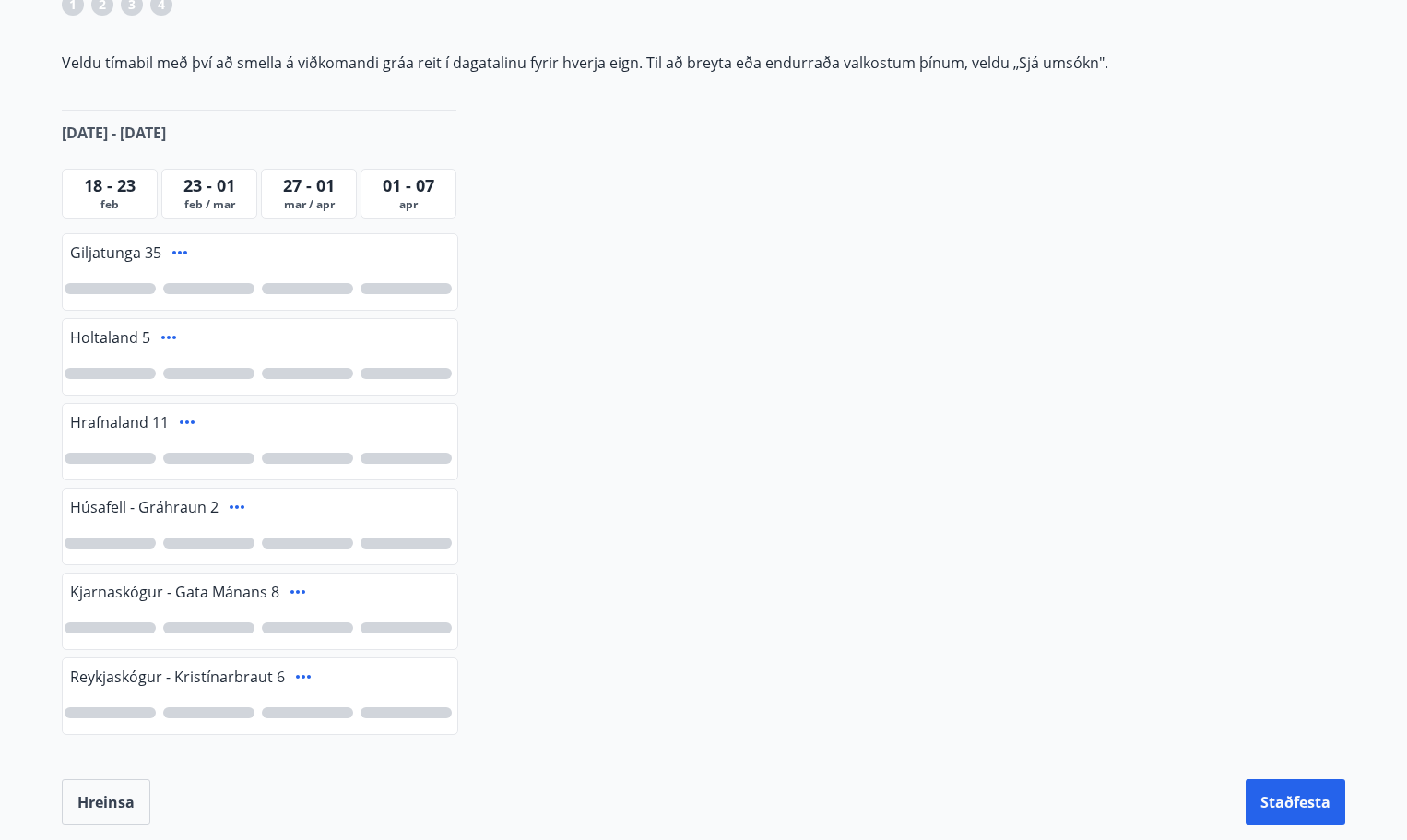
scroll to position [368, 0]
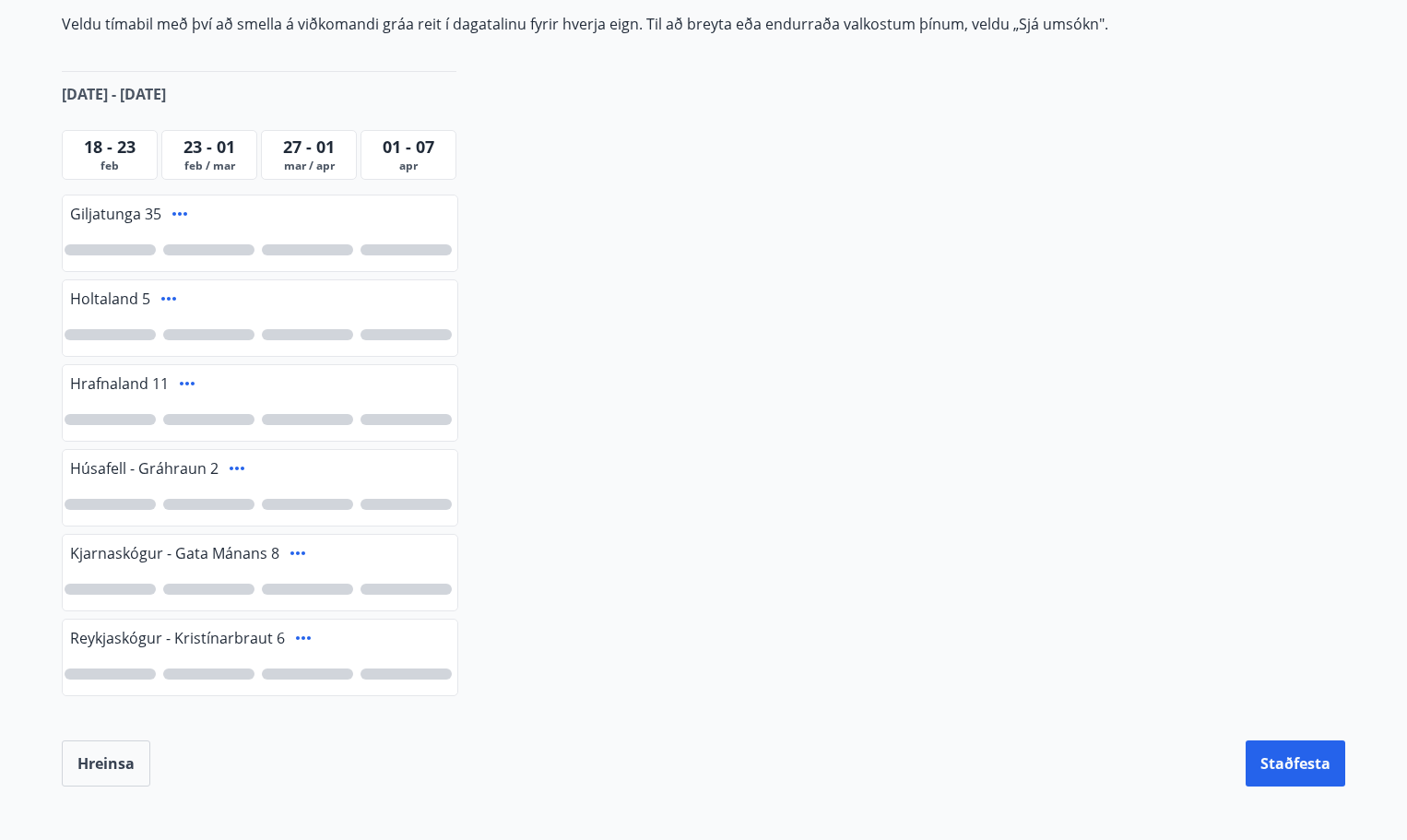
click at [186, 419] on div at bounding box center [209, 419] width 91 height 11
click at [219, 418] on div "1" at bounding box center [209, 419] width 22 height 22
click at [219, 418] on div at bounding box center [209, 419] width 91 height 11
click at [102, 421] on div at bounding box center [110, 419] width 91 height 11
click at [95, 418] on div "2" at bounding box center [110, 419] width 91 height 11
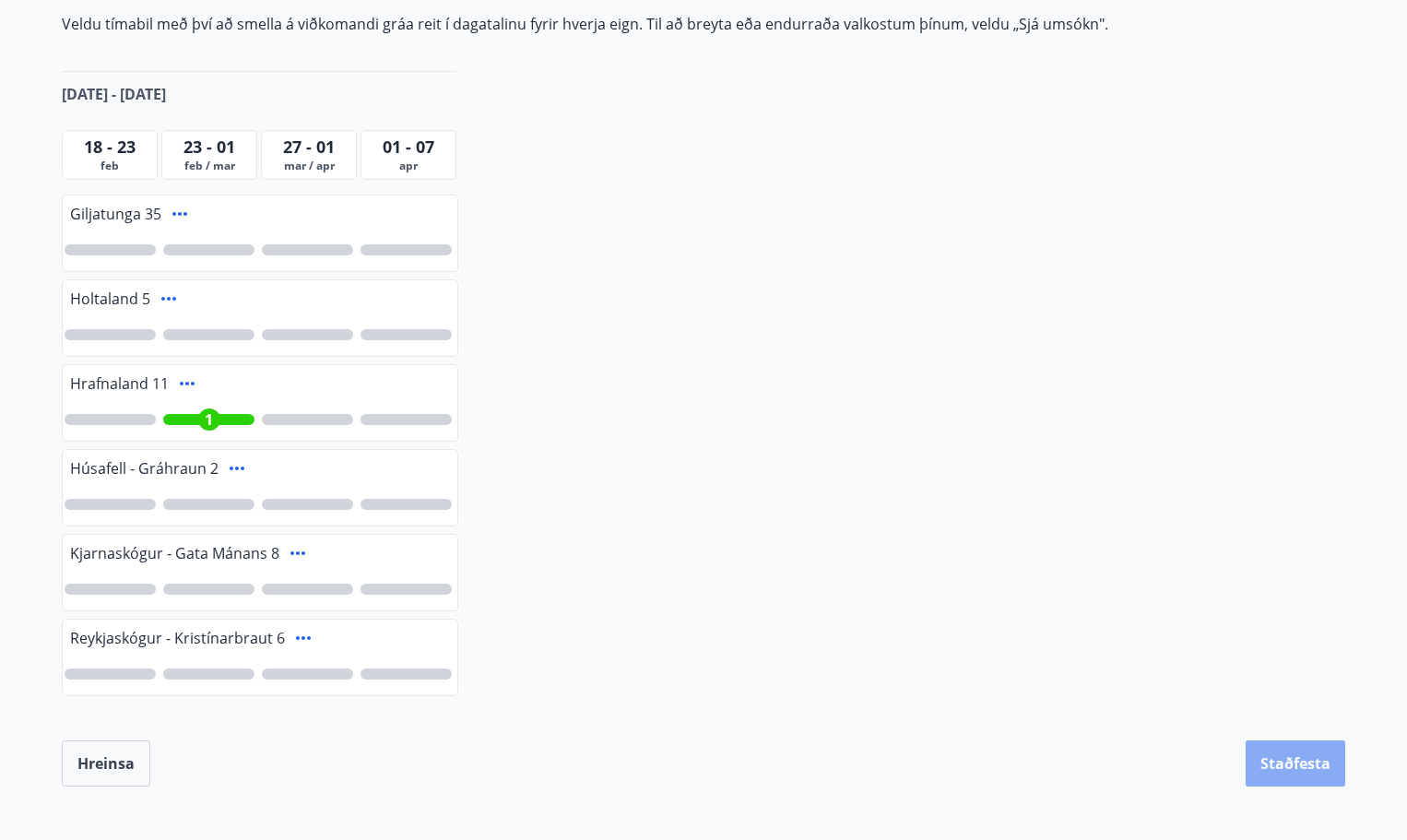
click at [1305, 763] on button "Staðfesta" at bounding box center [1295, 762] width 99 height 46
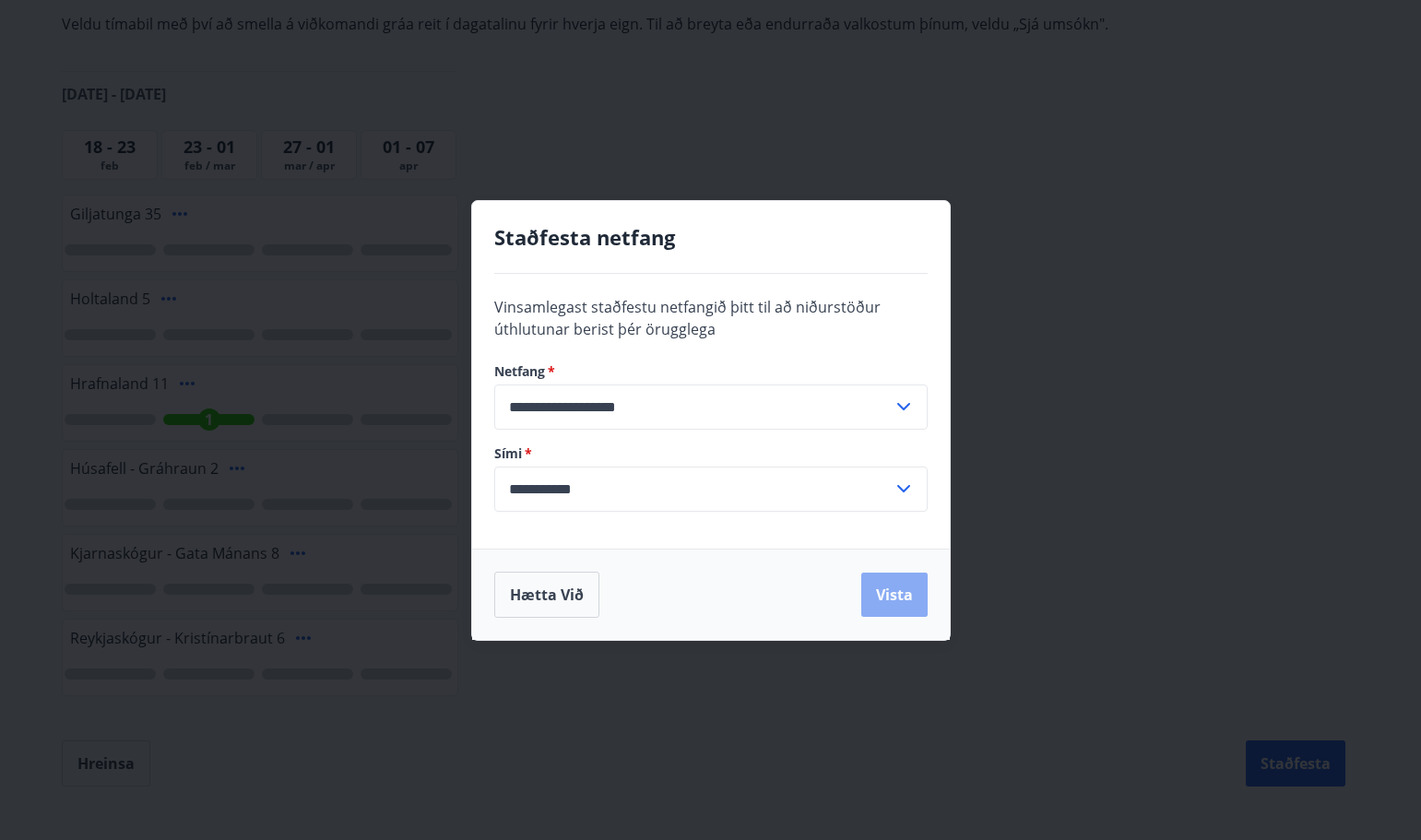
click at [892, 600] on button "Vista" at bounding box center [895, 595] width 66 height 45
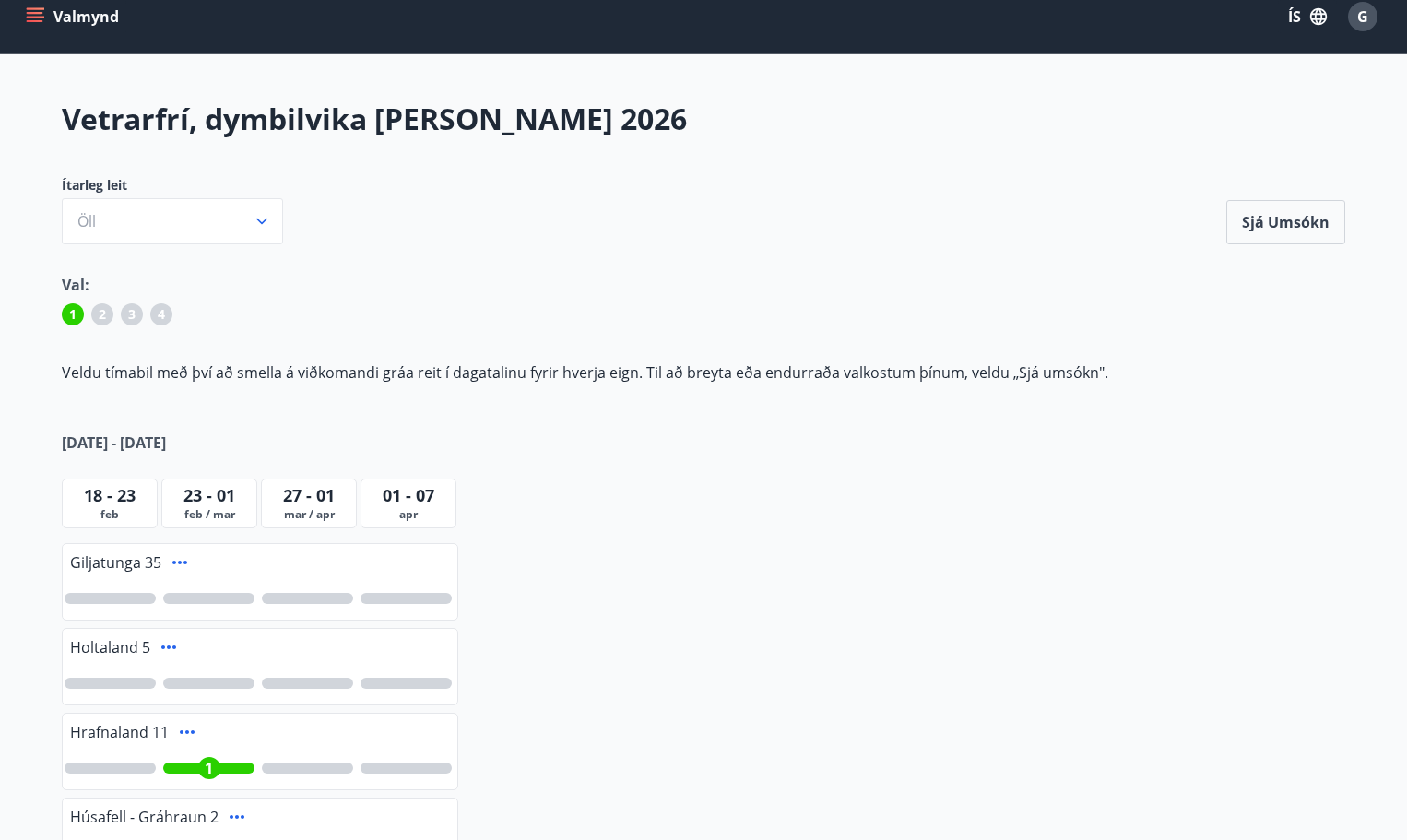
scroll to position [0, 0]
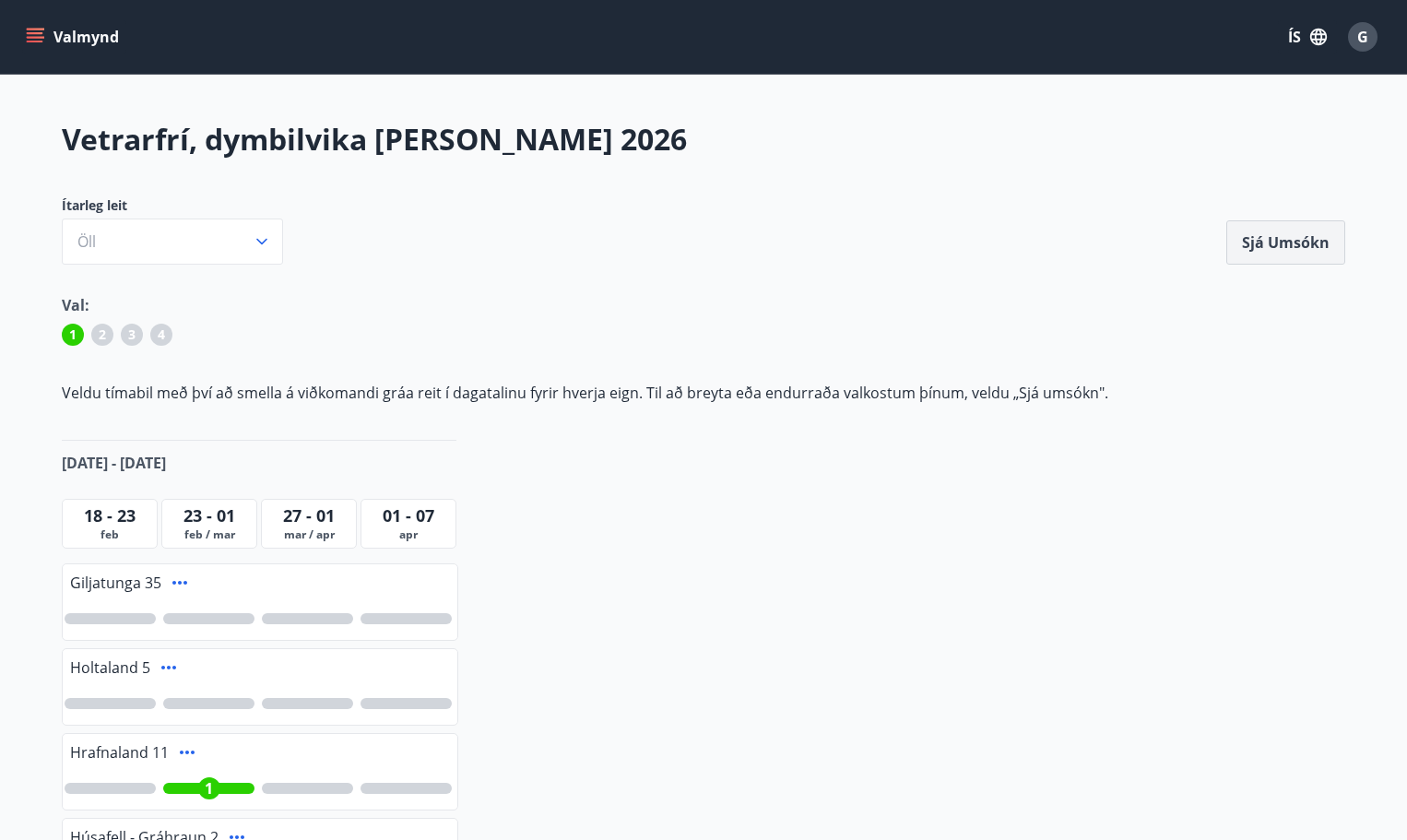
click at [1317, 238] on button "Sjá umsókn" at bounding box center [1285, 243] width 119 height 45
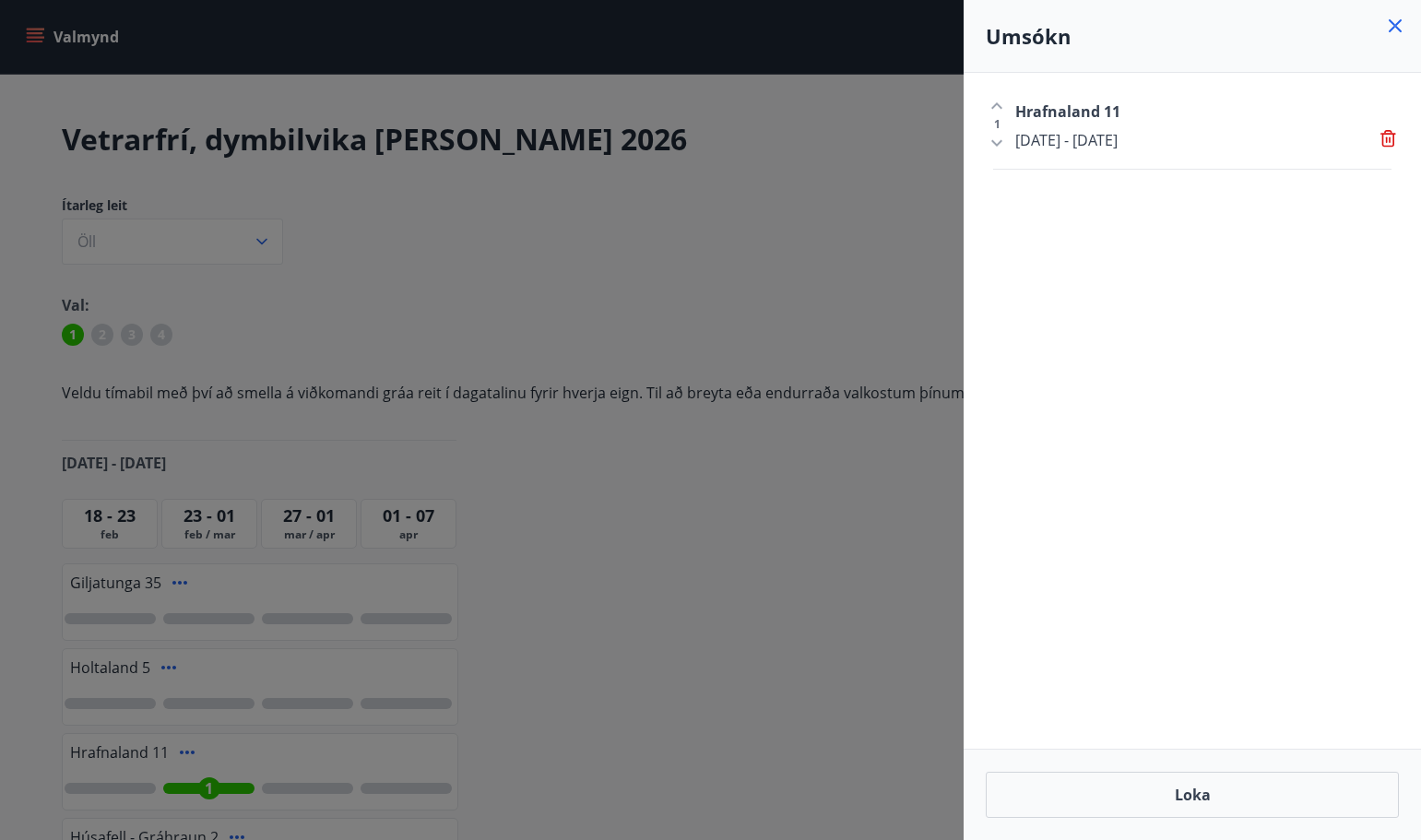
click at [1393, 26] on icon at bounding box center [1395, 25] width 22 height 22
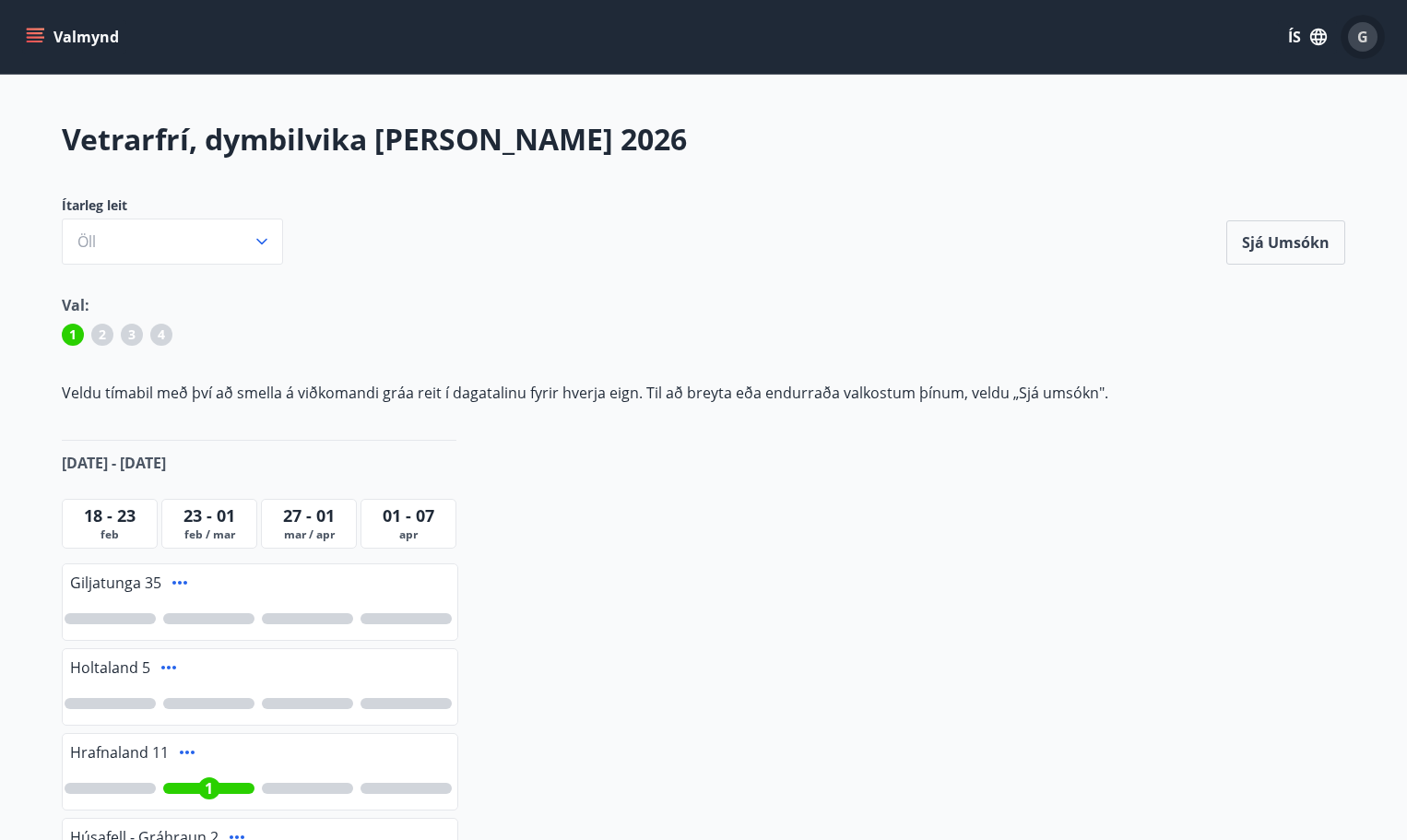
click at [1367, 45] on span "G" at bounding box center [1362, 36] width 11 height 20
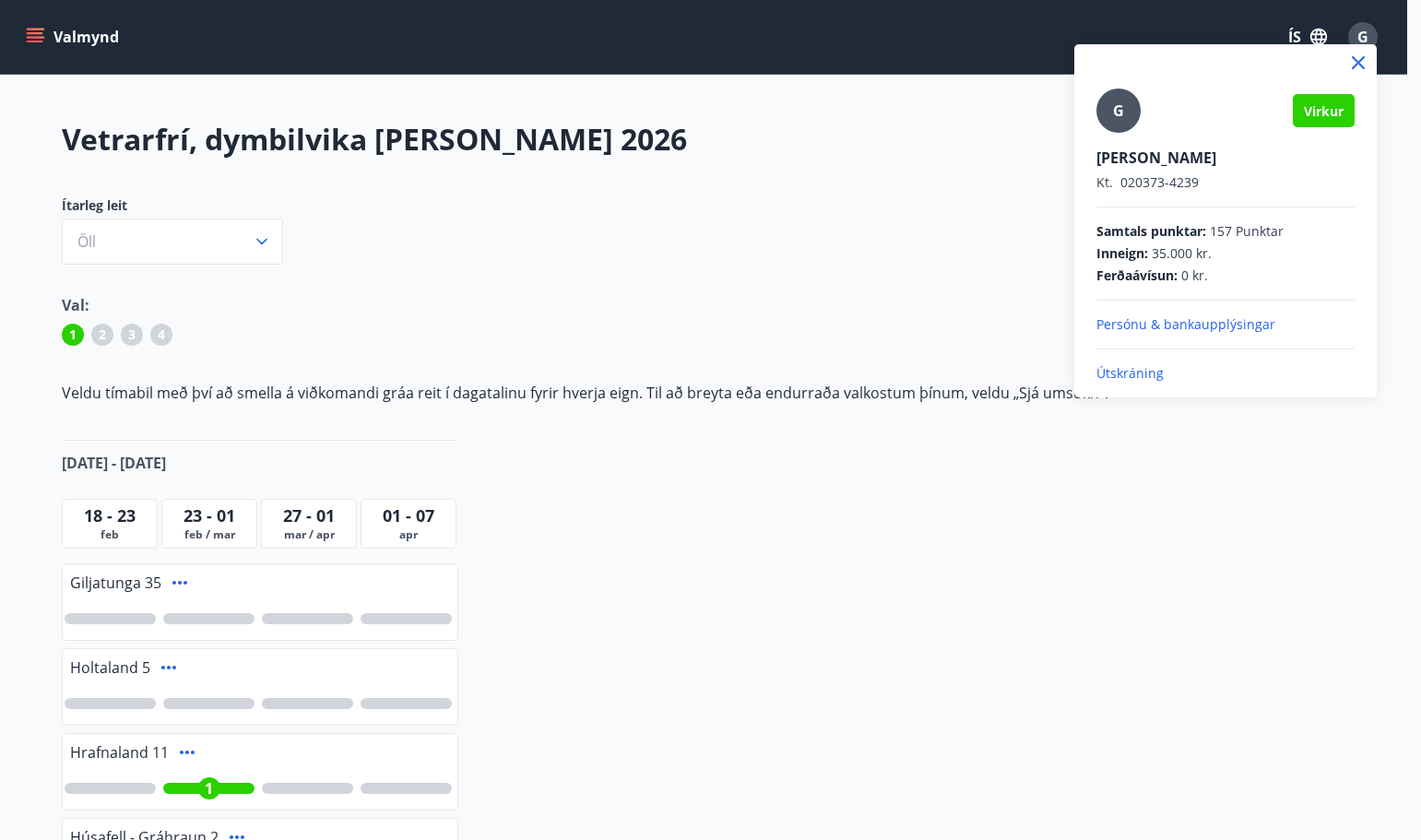
click at [1359, 60] on icon at bounding box center [1358, 62] width 22 height 22
